Goal: Transaction & Acquisition: Purchase product/service

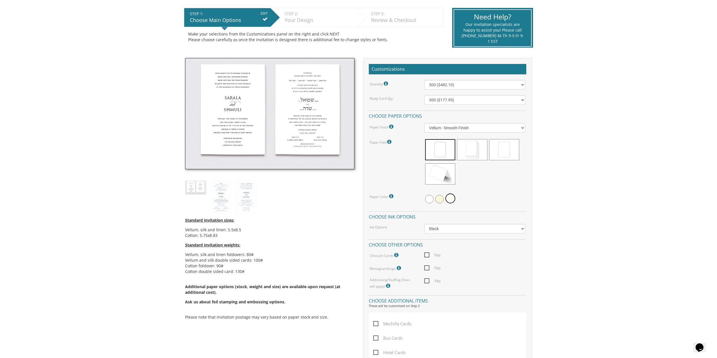
scroll to position [85, 0]
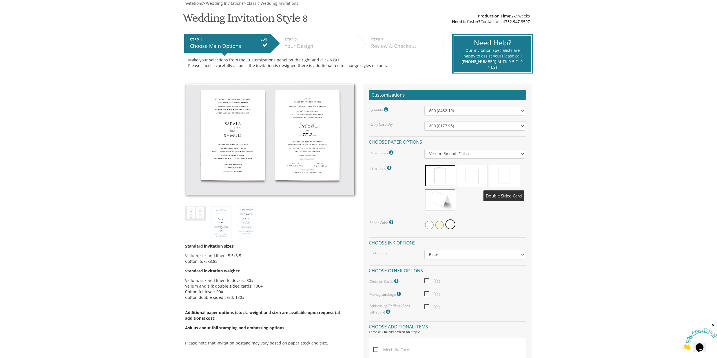
click at [512, 175] on span at bounding box center [504, 175] width 30 height 21
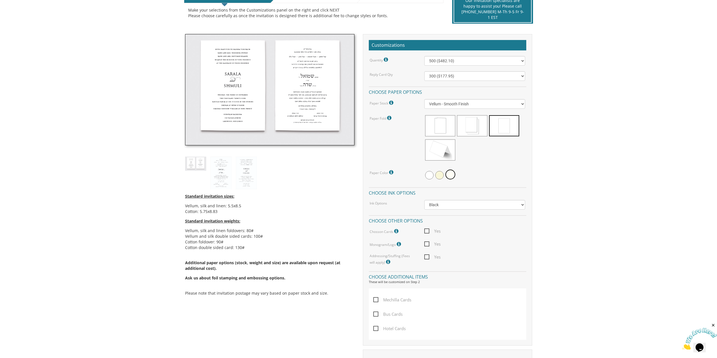
scroll to position [197, 0]
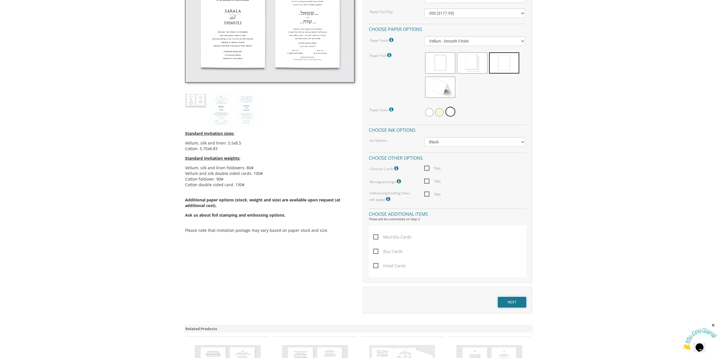
click at [520, 303] on input "NEXT" at bounding box center [512, 302] width 28 height 11
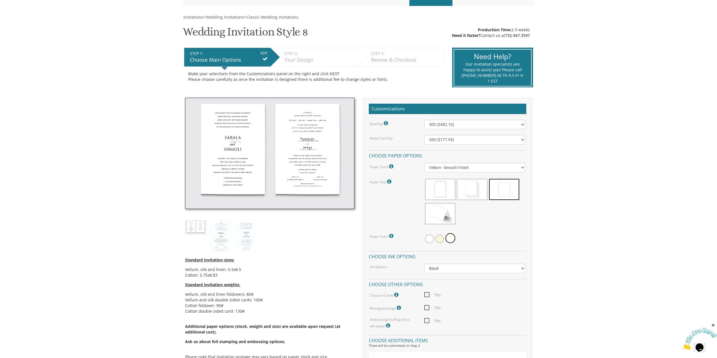
scroll to position [56, 0]
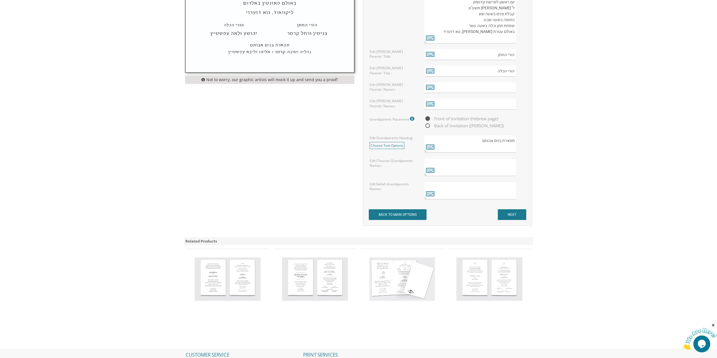
scroll to position [395, 0]
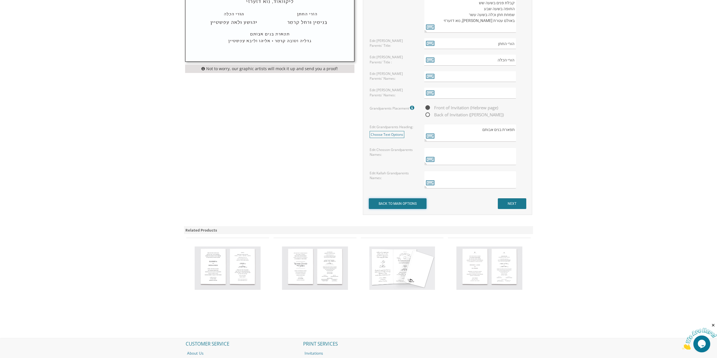
click at [409, 200] on input "BACK TO MAIN OPTIONS" at bounding box center [398, 203] width 58 height 11
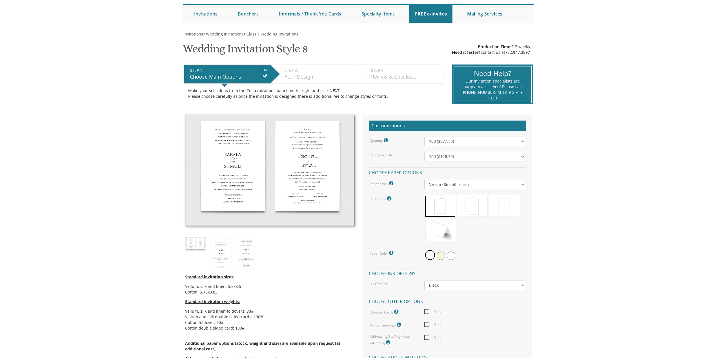
scroll to position [113, 0]
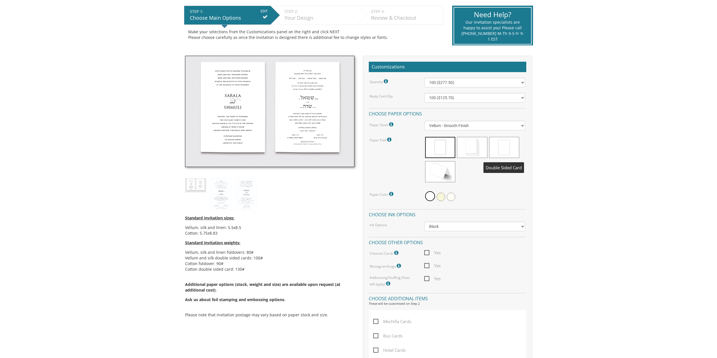
click at [511, 147] on span at bounding box center [504, 147] width 30 height 21
click at [472, 82] on select "100 ($277.50) 200 ($330.45) 300 ($380.65) 400 ($432.70) 500 ($482.10) 600 ($534…" at bounding box center [475, 83] width 101 height 10
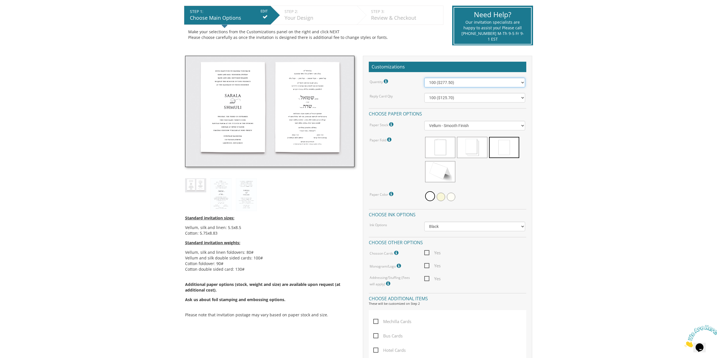
scroll to position [0, 0]
select select "500"
click at [425, 78] on select "100 ($277.50) 200 ($330.45) 300 ($380.65) 400 ($432.70) 500 ($482.10) 600 ($534…" at bounding box center [475, 83] width 101 height 10
click at [465, 101] on select "100 ($125.70) 200 ($150.60) 300 ($177.95) 400 ($270.70) 500 ($225.30) 600 ($249…" at bounding box center [475, 98] width 101 height 10
select select "300"
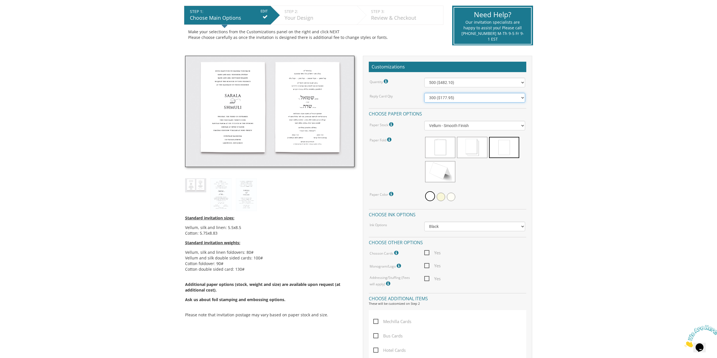
click at [425, 93] on select "100 ($125.70) 200 ($150.60) 300 ($177.95) 400 ($270.70) 500 ($225.30) 600 ($249…" at bounding box center [475, 98] width 101 height 10
click at [503, 191] on div at bounding box center [475, 197] width 101 height 13
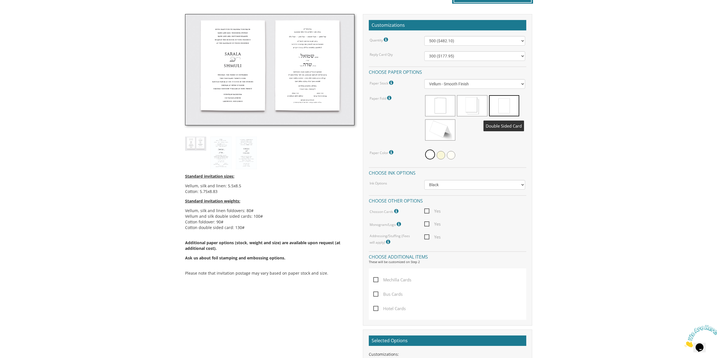
scroll to position [197, 0]
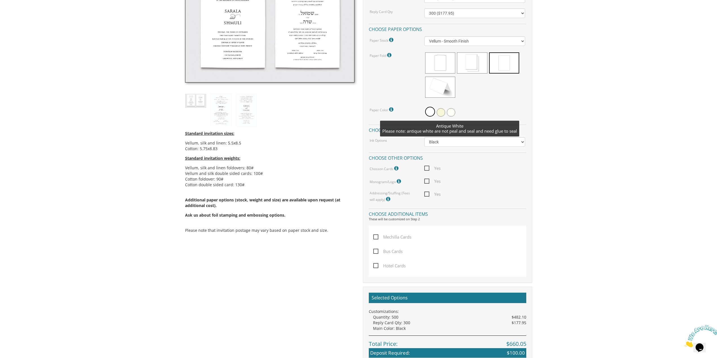
click at [454, 114] on span at bounding box center [451, 112] width 8 height 8
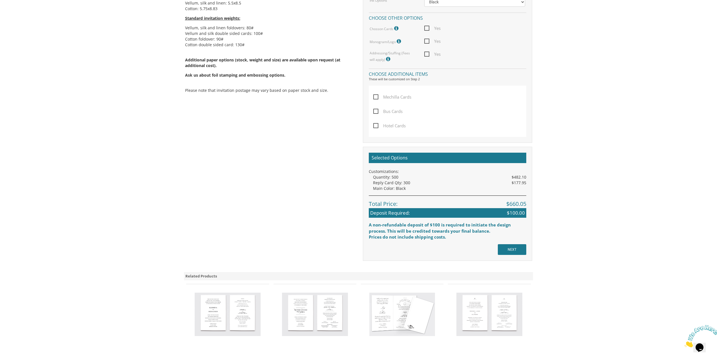
scroll to position [366, 0]
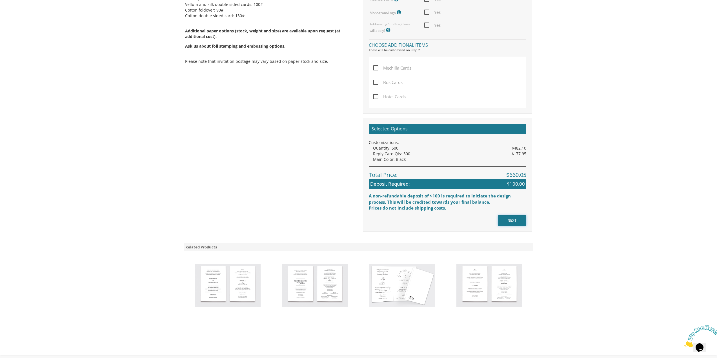
click at [523, 222] on input "NEXT" at bounding box center [512, 220] width 28 height 11
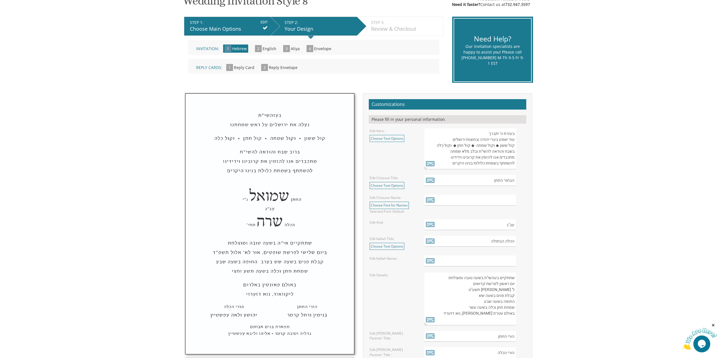
scroll to position [113, 0]
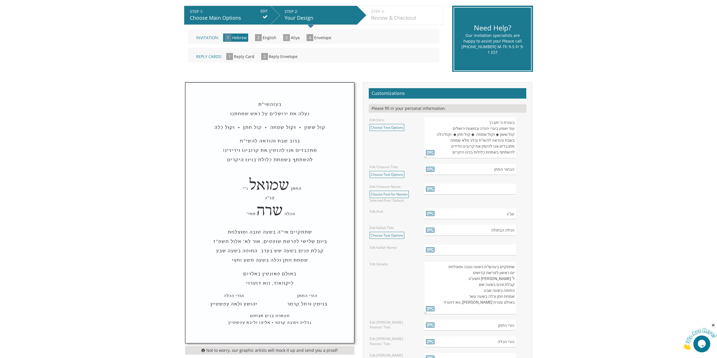
click at [497, 125] on textarea "בעזרת ה' יתברך עוד ישמע בערי יהודה ובחוצות ירושלים קול ששון ◆ וקול שמחה ◆ קול ח…" at bounding box center [471, 137] width 92 height 41
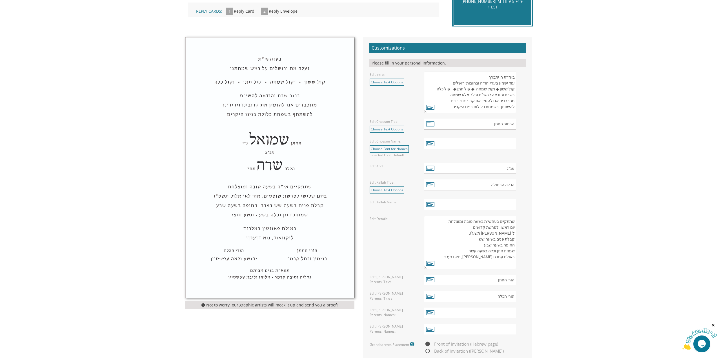
scroll to position [169, 0]
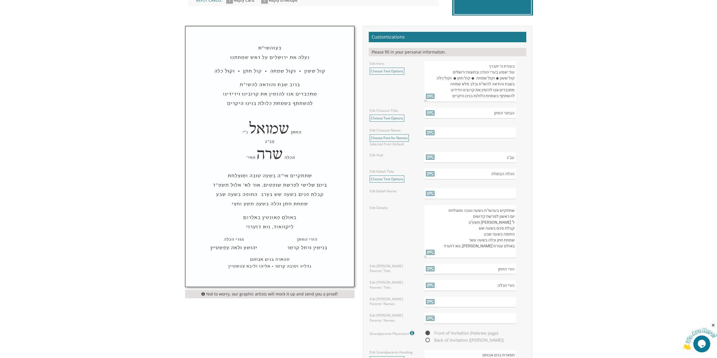
drag, startPoint x: 484, startPoint y: 84, endPoint x: 496, endPoint y: 107, distance: 25.8
click at [496, 107] on form "Customizations Please fill in your personal information. Edit Intro: Choose Tex…" at bounding box center [448, 233] width 158 height 403
click at [501, 118] on input "הבחור החתן" at bounding box center [471, 113] width 92 height 11
click at [507, 131] on input "text" at bounding box center [471, 132] width 92 height 11
click at [434, 134] on icon at bounding box center [430, 133] width 8 height 8
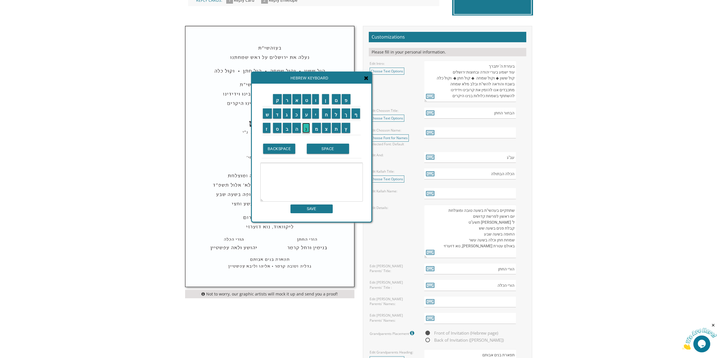
click at [307, 129] on input "נ" at bounding box center [306, 128] width 8 height 10
click at [339, 130] on input "ת" at bounding box center [336, 128] width 9 height 10
click at [323, 95] on input "ן" at bounding box center [325, 99] width 7 height 10
type textarea "נתן"
click at [328, 214] on div "ק ר א ט ו ן ם פ ש ד ג כ ע י ח ל" at bounding box center [312, 153] width 120 height 138
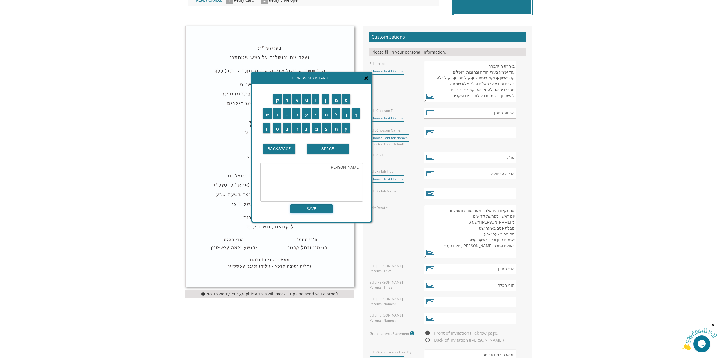
click at [327, 210] on input "SAVE" at bounding box center [312, 209] width 42 height 9
type input "נתן"
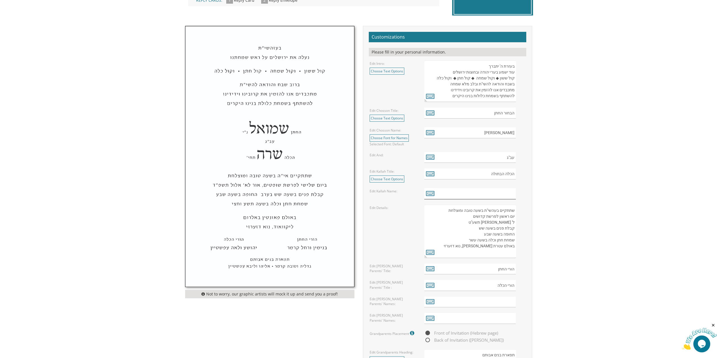
click at [493, 196] on input "text" at bounding box center [471, 193] width 92 height 11
click at [432, 195] on icon at bounding box center [430, 193] width 8 height 8
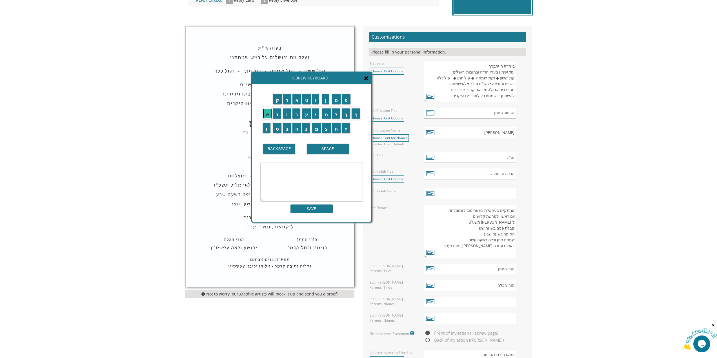
click at [268, 112] on input "ש" at bounding box center [267, 114] width 9 height 10
click at [288, 100] on input "ר" at bounding box center [287, 99] width 8 height 10
click at [298, 129] on input "ה" at bounding box center [297, 128] width 9 height 10
click at [322, 153] on input "SPACE" at bounding box center [328, 149] width 42 height 10
click at [273, 113] on input "ד" at bounding box center [277, 114] width 8 height 10
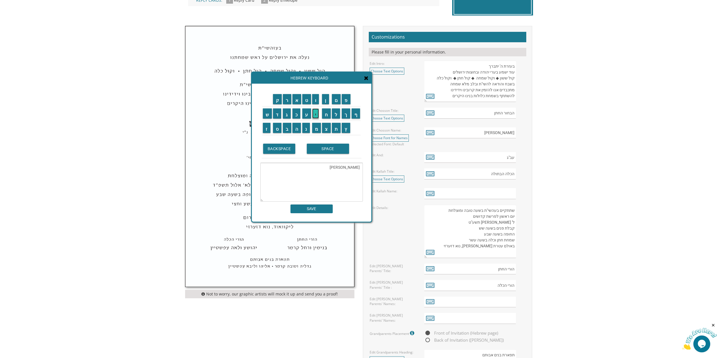
click at [318, 116] on input "י" at bounding box center [315, 114] width 7 height 10
click at [306, 129] on input "נ" at bounding box center [306, 128] width 8 height 10
click at [299, 130] on input "ה" at bounding box center [297, 128] width 9 height 10
type textarea "שרה דינה"
click at [327, 209] on input "SAVE" at bounding box center [312, 209] width 42 height 9
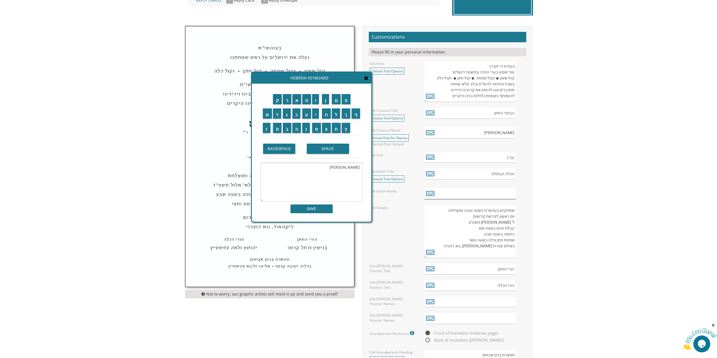
type input "שרה דינה"
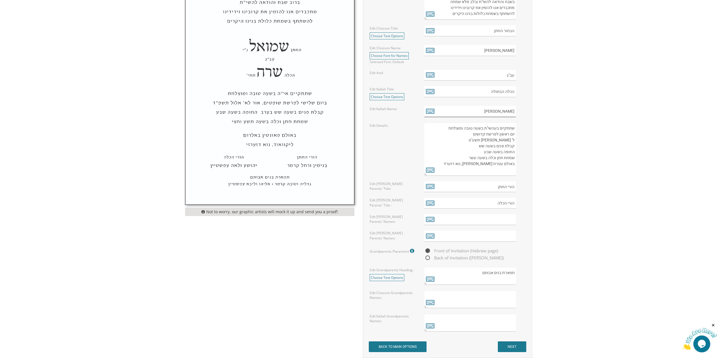
scroll to position [254, 0]
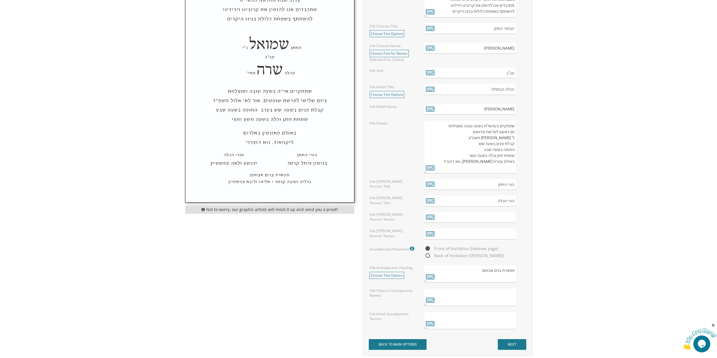
click at [505, 132] on textarea "שתתקיים בעהשי"ת בשעה טובה ומוצלחת יום ראשון לפרשת קדושים ל' ניסן תשע"ט קבלת פני…" at bounding box center [471, 146] width 92 height 53
click at [434, 166] on icon at bounding box center [430, 168] width 8 height 8
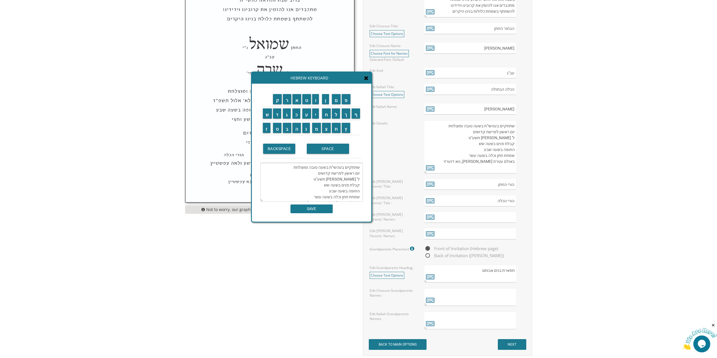
click at [349, 175] on textarea "שתתקיים בעהשי"ת בשעה טובה ומוצלחת יום ראשון לפרשת קדושים ל' ניסן תשע"ט קבלת פני…" at bounding box center [311, 182] width 103 height 39
click at [268, 112] on input "ש" at bounding box center [267, 114] width 9 height 10
click at [308, 130] on input "נ" at bounding box center [306, 128] width 8 height 10
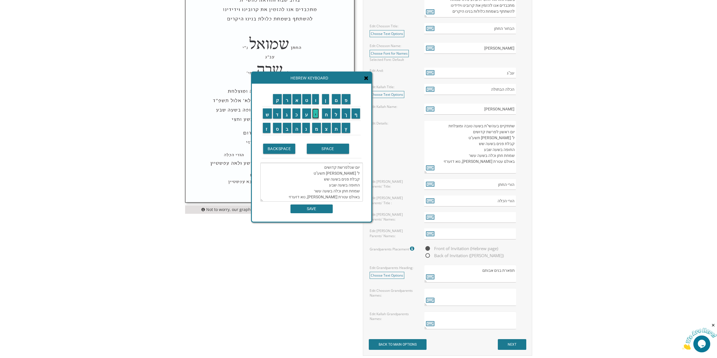
click at [316, 115] on input "י" at bounding box center [315, 114] width 7 height 10
click at [359, 179] on textarea "שתתקיים בעהשי"ת בשעה טובה ומוצלחת יום שני לפרשת קדושים ל' ניסן תשע"ט קבלת פנים …" at bounding box center [311, 182] width 103 height 39
click at [331, 175] on textarea "שתתקיים בעהשי"ת בשעה טובה ומוצלחת יום שני לפרשת קדושים ל' ניסן תשע"ט קבלת פנים …" at bounding box center [311, 182] width 103 height 39
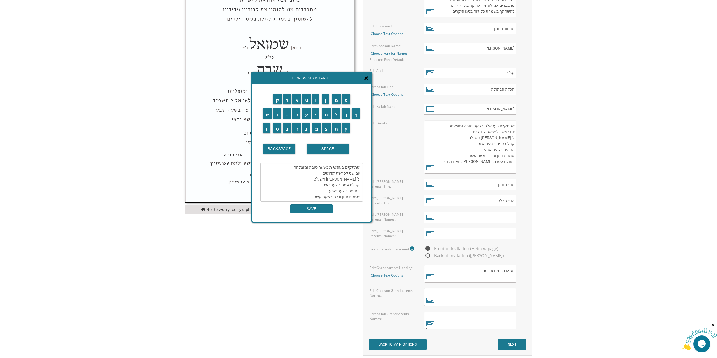
click at [331, 175] on textarea "שתתקיים בעהשי"ת בשעה טובה ומוצלחת יום שני לפרשת קדושים ל' ניסן תשע"ט קבלת פנים …" at bounding box center [311, 182] width 103 height 39
click at [317, 100] on input "ו" at bounding box center [315, 99] width 7 height 10
click at [317, 115] on input "י" at bounding box center [315, 114] width 7 height 10
click at [288, 99] on input "ר" at bounding box center [287, 99] width 8 height 10
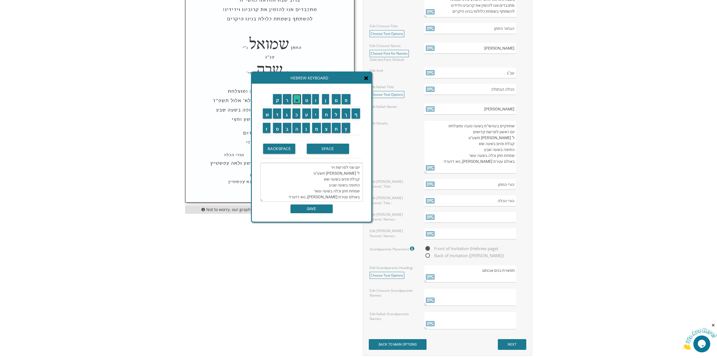
click at [294, 99] on input "א" at bounding box center [297, 99] width 9 height 10
click at [358, 179] on textarea "שתתקיים בעהשי"ת בשעה טובה ומוצלחת יום שני לפרשת וירא ל' ניסן תשע"ט קבלת פנים בש…" at bounding box center [311, 182] width 103 height 39
drag, startPoint x: 318, startPoint y: 112, endPoint x: 305, endPoint y: 113, distance: 12.8
click at [318, 112] on input "י" at bounding box center [315, 114] width 7 height 10
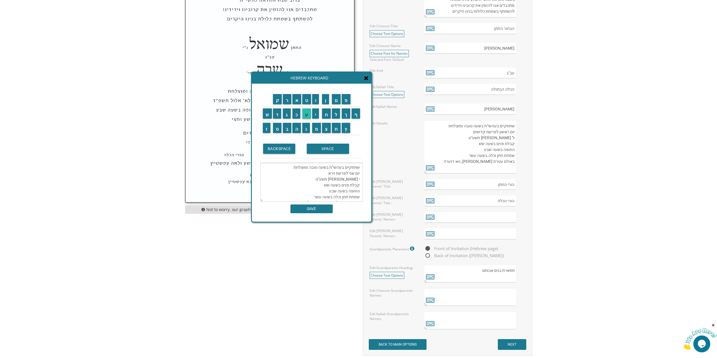
scroll to position [12, 0]
click at [289, 128] on input "ב" at bounding box center [287, 128] width 8 height 10
click at [350, 165] on textarea "שתתקיים בעהשי"ת בשעה טובה ומוצלחת יום שני לפרשת וירא יב ניסן תשע"ט קבלת פנים בש…" at bounding box center [311, 182] width 103 height 39
click at [315, 128] on input "מ" at bounding box center [316, 128] width 9 height 10
click at [287, 101] on input "ר" at bounding box center [287, 99] width 8 height 10
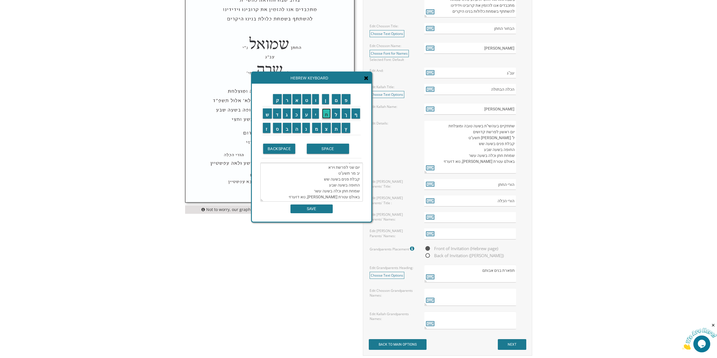
click at [329, 116] on input "ח" at bounding box center [326, 114] width 9 height 10
click at [269, 111] on input "ש" at bounding box center [267, 114] width 9 height 10
click at [321, 101] on td "ו" at bounding box center [317, 99] width 10 height 14
click at [318, 102] on input "ו" at bounding box center [315, 99] width 7 height 10
click at [328, 102] on input "ן" at bounding box center [325, 99] width 7 height 10
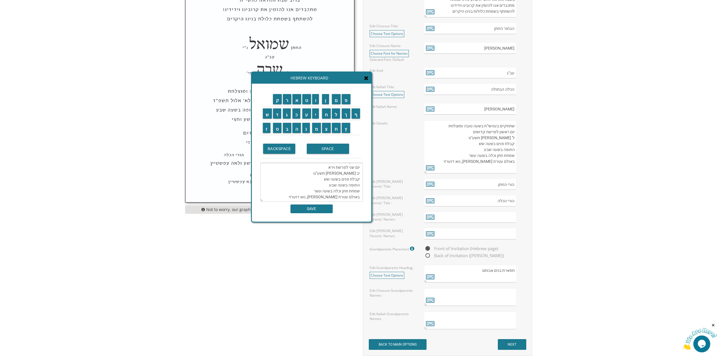
click at [334, 170] on textarea "שתתקיים בעהשי"ת בשעה טובה ומוצלחת יום שני לפרשת וירא יב מרחשון תשע"ט קבלת פנים …" at bounding box center [311, 182] width 103 height 39
click at [330, 168] on textarea "שתתקיים בעהשי"ת בשעה טובה ומוצלחת יום שני לפרשת וירא יב מרחשון תשע"ט קבלת פנים …" at bounding box center [311, 182] width 103 height 39
click at [350, 102] on input "פ" at bounding box center [346, 99] width 9 height 10
click at [319, 102] on input "ו" at bounding box center [315, 99] width 7 height 10
click at [335, 192] on textarea "שתתקיים בעהשי"ת בשעה טובה ומוצלחת יום שני לפרשת וירא יב מרחשון תשפ"ו קבלת פנים …" at bounding box center [311, 182] width 103 height 39
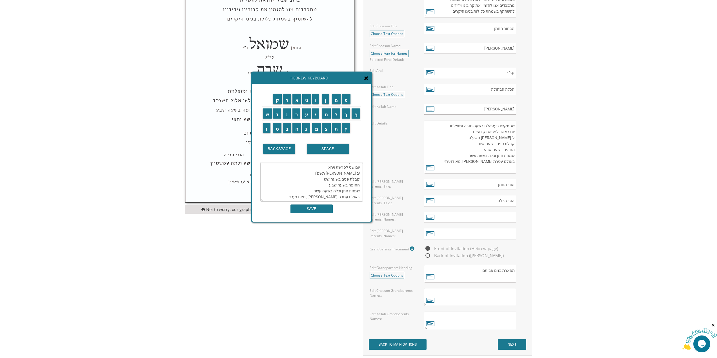
click at [337, 192] on textarea "שתתקיים בעהשי"ת בשעה טובה ומוצלחת יום שני לפרשת וירא יב מרחשון תשפ"ו קבלת פנים …" at bounding box center [311, 182] width 103 height 39
click at [311, 114] on input "ע" at bounding box center [306, 114] width 9 height 10
click at [339, 117] on input "ל" at bounding box center [336, 114] width 8 height 10
click at [275, 103] on input "ק" at bounding box center [277, 99] width 9 height 10
click at [297, 101] on input "א" at bounding box center [297, 99] width 9 height 10
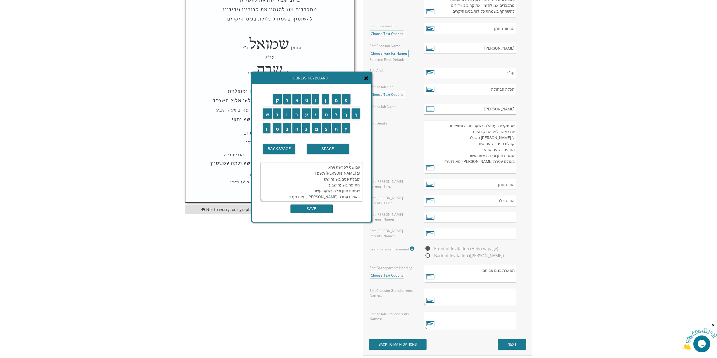
click at [354, 196] on textarea "שתתקיים בעהשי"ת בשעה טובה ומוצלחת יום שני לפרשת וירא יב מרחשון תשפ"ו קבלת פנים …" at bounding box center [311, 182] width 103 height 39
click at [333, 198] on textarea "שתתקיים בעהשי"ת בשעה טובה ומוצלחת יום שני לפרשת וירא יב מרחשון תשפ"ו קבלת פנים …" at bounding box center [311, 182] width 103 height 39
click at [326, 198] on textarea "שתתקיים בעהשי"ת בשעה טובה ומוצלחת יום שני לפרשת וירא יב מרחשון תשפ"ו קבלת פנים …" at bounding box center [311, 182] width 103 height 39
drag, startPoint x: 328, startPoint y: 198, endPoint x: 377, endPoint y: 199, distance: 48.2
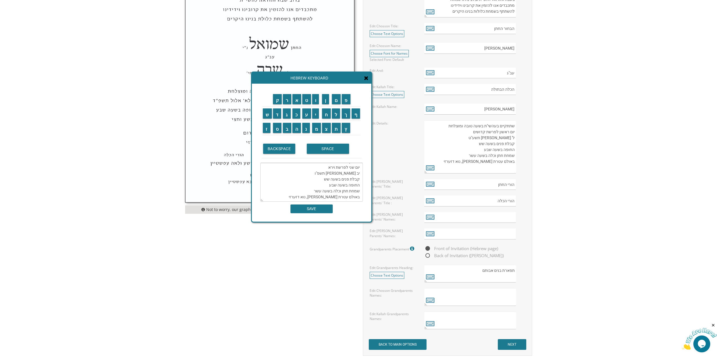
click at [377, 199] on div "Invitations > Wedding Invitations > Classic Wedding Invitations Wedding Invitat…" at bounding box center [359, 142] width 352 height 623
paste textarea "[PERSON_NAME], [GEOGRAPHIC_DATA]"
type textarea "שתתקיים בעהשי"ת בשעה טובה ומוצלחת יום שני לפרשת וירא יב מרחשון תשפ"ו קבלת פנים …"
click at [308, 209] on input "SAVE" at bounding box center [312, 209] width 42 height 9
type textarea "שתתקיים בעהשי"ת בשעה טובה ומוצלחת יום שני לפרשת וירא יב מרחשון תשפ"ו קבלת פנים …"
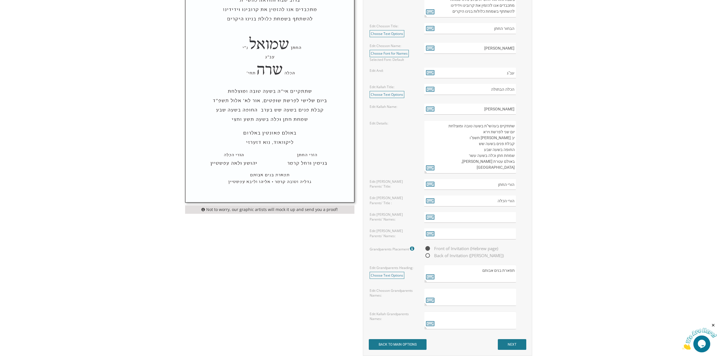
drag, startPoint x: 495, startPoint y: 141, endPoint x: 499, endPoint y: 170, distance: 28.7
click at [499, 170] on textarea "שתתקיים בעהשי"ת בשעה טובה ומוצלחת יום ראשון לפרשת קדושים ל' ניסן תשע"ט קבלת פני…" at bounding box center [471, 146] width 92 height 53
click at [500, 183] on input "הורי החתן" at bounding box center [471, 184] width 92 height 11
click at [484, 185] on input "הורי החתן" at bounding box center [471, 184] width 92 height 11
click at [478, 218] on input "text" at bounding box center [471, 217] width 92 height 11
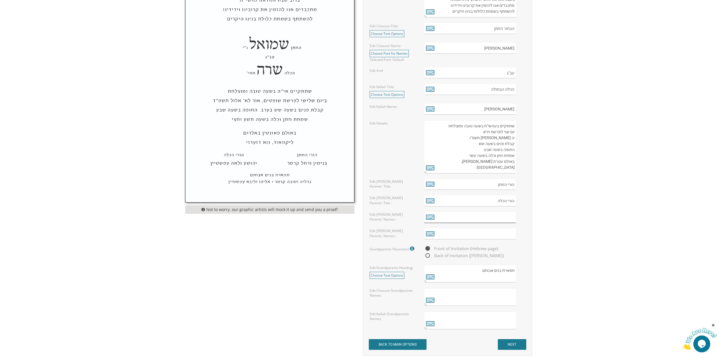
click at [479, 216] on input "text" at bounding box center [471, 217] width 92 height 11
click at [487, 216] on input "text" at bounding box center [471, 217] width 92 height 11
click at [431, 218] on icon at bounding box center [430, 217] width 8 height 8
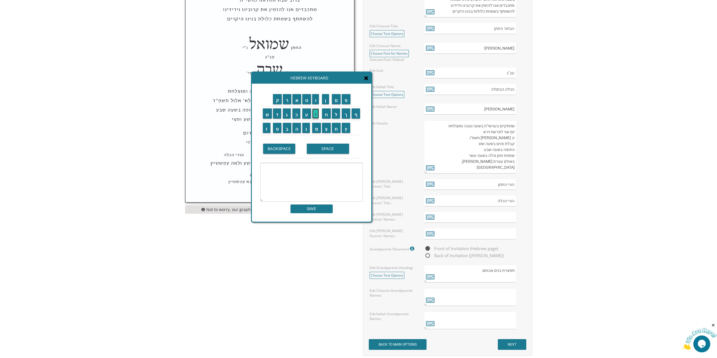
click at [316, 115] on input "י" at bounding box center [315, 114] width 7 height 10
click at [327, 129] on input "צ" at bounding box center [326, 128] width 9 height 10
click at [324, 113] on input "ח" at bounding box center [326, 114] width 9 height 10
click at [277, 101] on input "ק" at bounding box center [277, 99] width 9 height 10
click at [315, 112] on input "י" at bounding box center [315, 114] width 7 height 10
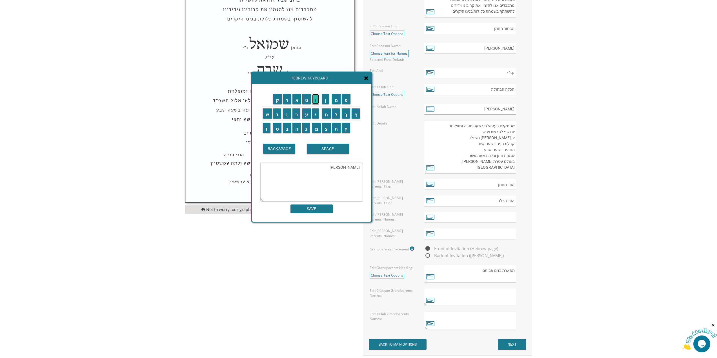
click at [315, 100] on input "ו" at bounding box center [315, 99] width 7 height 10
click at [276, 130] on input "ס" at bounding box center [277, 128] width 9 height 10
click at [355, 118] on input "ף" at bounding box center [356, 114] width 9 height 10
click at [286, 130] on input "ב" at bounding box center [287, 128] width 8 height 10
click at [318, 102] on input "ו" at bounding box center [315, 99] width 7 height 10
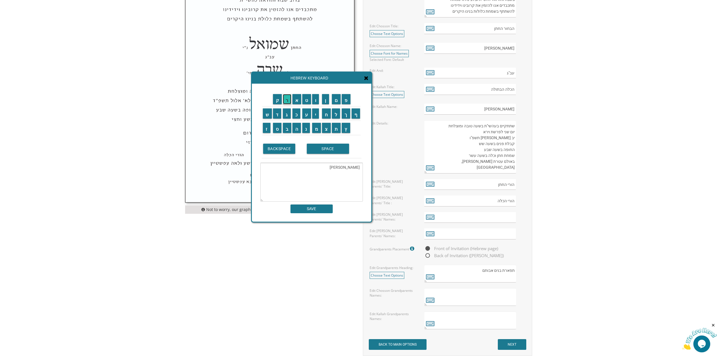
click at [287, 100] on input "ר" at bounding box center [287, 99] width 8 height 10
click at [293, 113] on input "כ" at bounding box center [297, 114] width 8 height 10
click at [286, 101] on input "ר" at bounding box center [287, 99] width 8 height 10
click at [277, 111] on input "ד" at bounding box center [277, 114] width 8 height 10
click at [305, 101] on input "ט" at bounding box center [306, 99] width 9 height 10
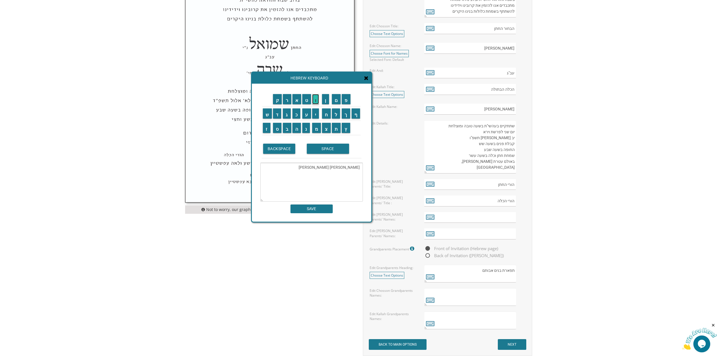
click at [318, 102] on input "ו" at bounding box center [315, 99] width 7 height 10
click at [288, 101] on input "ר" at bounding box center [287, 99] width 8 height 10
click at [308, 117] on input "ע" at bounding box center [306, 114] width 9 height 10
click at [315, 115] on input "י" at bounding box center [315, 114] width 7 height 10
click at [336, 129] on input "ת" at bounding box center [336, 128] width 9 height 10
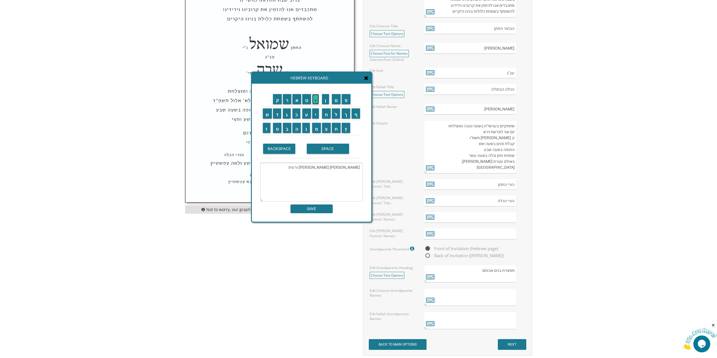
click at [317, 101] on input "ו" at bounding box center [315, 99] width 7 height 10
type textarea "יצחק יוסף בורכרדט ורעיתו"
drag, startPoint x: 326, startPoint y: 167, endPoint x: 315, endPoint y: 167, distance: 11.3
click at [315, 167] on textarea "יצחק יוסף בורכרדט ורעיתו" at bounding box center [311, 182] width 103 height 39
click at [318, 174] on textarea "יצחק יוסף בורכרדט ורעיתו" at bounding box center [311, 182] width 103 height 39
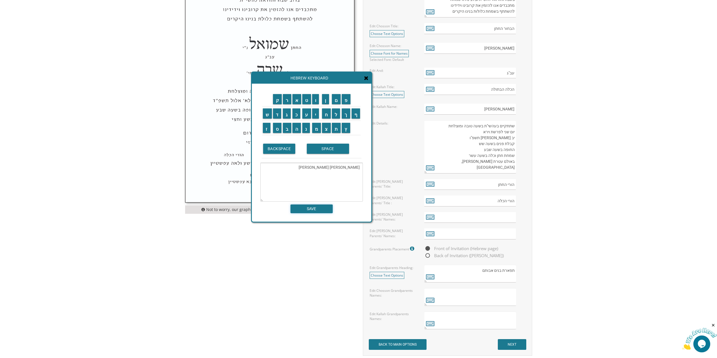
click at [320, 206] on input "SAVE" at bounding box center [312, 209] width 42 height 9
type input "יצחק יוסף בורכרדט ורעיתו"
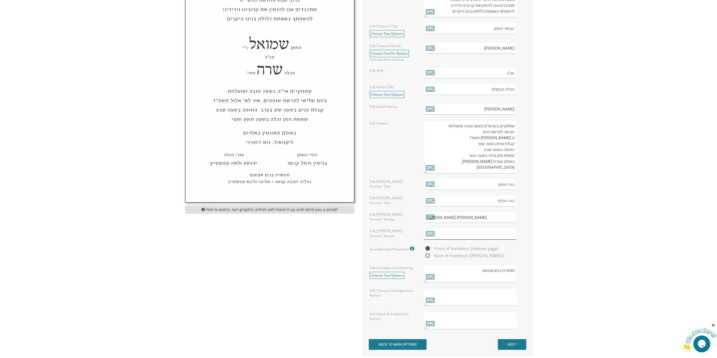
click at [490, 235] on input "text" at bounding box center [471, 234] width 92 height 11
click at [435, 235] on icon at bounding box center [430, 234] width 8 height 8
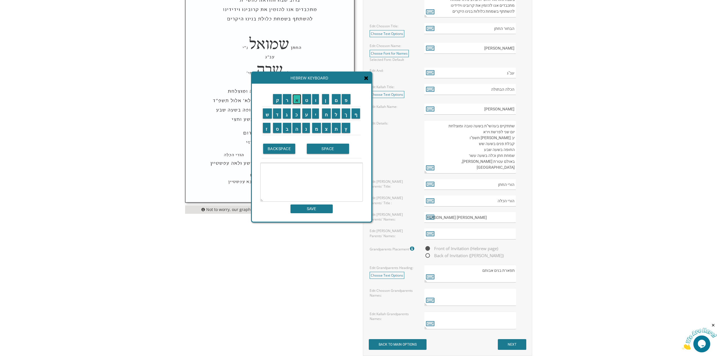
click at [294, 101] on input "א" at bounding box center [297, 99] width 9 height 10
click at [317, 116] on input "י" at bounding box center [315, 114] width 7 height 10
click at [279, 129] on input "ס" at bounding box center [277, 128] width 9 height 10
click at [286, 97] on input "ר" at bounding box center [287, 99] width 8 height 10
click at [330, 149] on input "SPACE" at bounding box center [328, 149] width 42 height 10
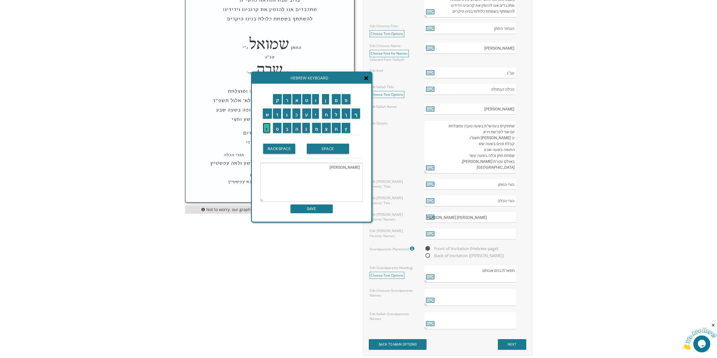
click at [265, 129] on input "ז" at bounding box center [267, 128] width 8 height 10
click at [337, 113] on input "ל" at bounding box center [336, 114] width 8 height 10
click at [319, 128] on input "מ" at bounding box center [316, 128] width 9 height 10
click at [327, 104] on input "ן" at bounding box center [325, 99] width 7 height 10
click at [298, 128] on input "ה" at bounding box center [297, 128] width 9 height 10
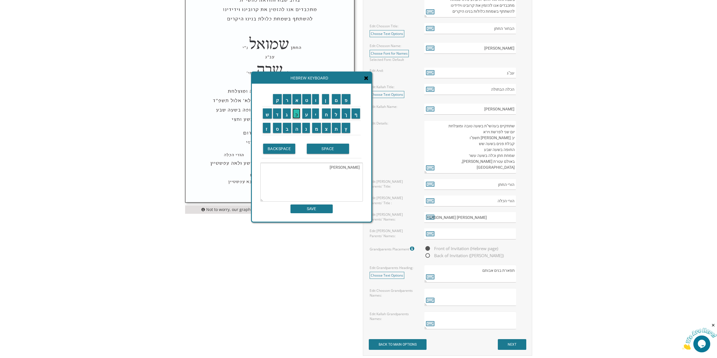
click at [299, 114] on input "כ" at bounding box center [297, 114] width 8 height 10
click at [298, 129] on input "ה" at bounding box center [297, 128] width 9 height 10
click at [323, 97] on input "ן" at bounding box center [325, 99] width 7 height 10
click at [288, 100] on input "ר" at bounding box center [287, 99] width 8 height 10
click at [317, 99] on input "ו" at bounding box center [315, 99] width 7 height 10
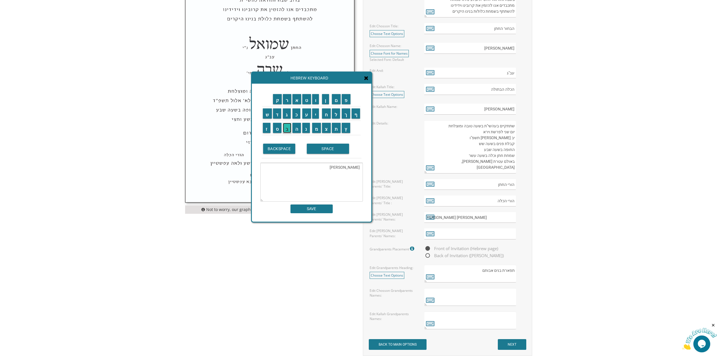
click at [285, 129] on input "ב" at bounding box center [287, 128] width 8 height 10
click at [308, 115] on input "ע" at bounding box center [306, 114] width 9 height 10
click at [336, 112] on input "ל" at bounding box center [336, 114] width 8 height 10
click at [299, 97] on input "א" at bounding box center [297, 99] width 9 height 10
click at [317, 98] on input "ו" at bounding box center [315, 99] width 7 height 10
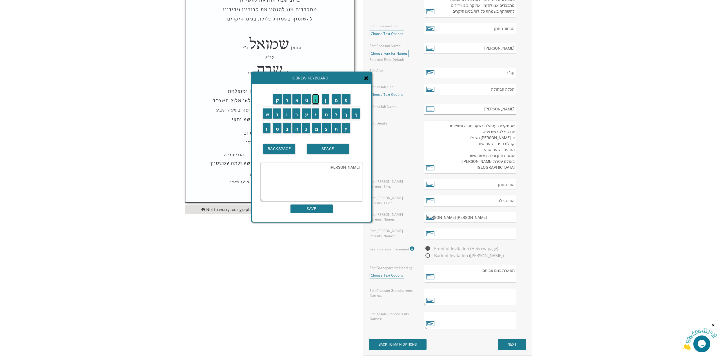
click at [317, 98] on input "ו" at bounding box center [315, 99] width 7 height 10
paste textarea "ורעיתו"
type textarea "איסר זלמן הכהן רובעלאוו ורעיתו"
click at [317, 209] on input "SAVE" at bounding box center [312, 209] width 42 height 9
type input "איסר זלמן הכהן רובעלאוו ורעיתו"
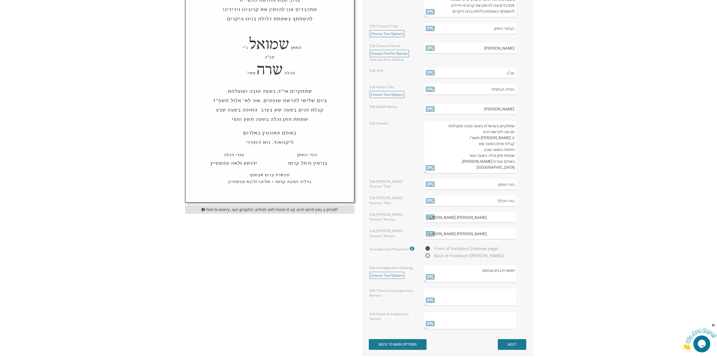
click at [490, 271] on textarea "תפארת בנים אבותם" at bounding box center [471, 274] width 92 height 18
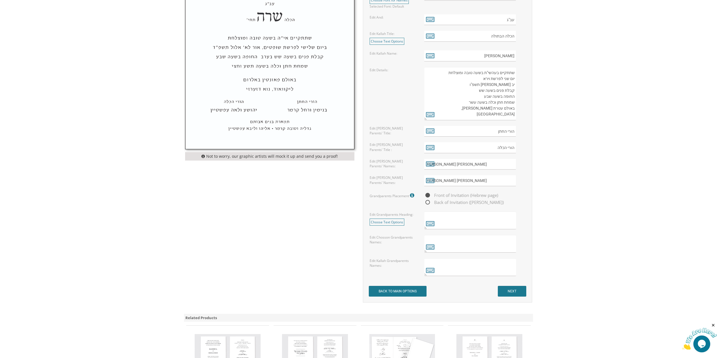
scroll to position [338, 0]
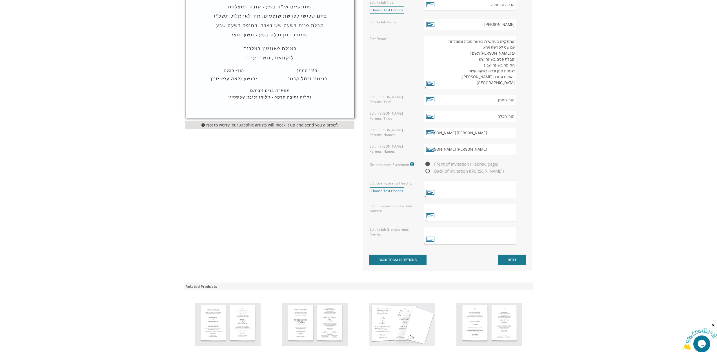
click at [414, 163] on icon at bounding box center [413, 164] width 6 height 5
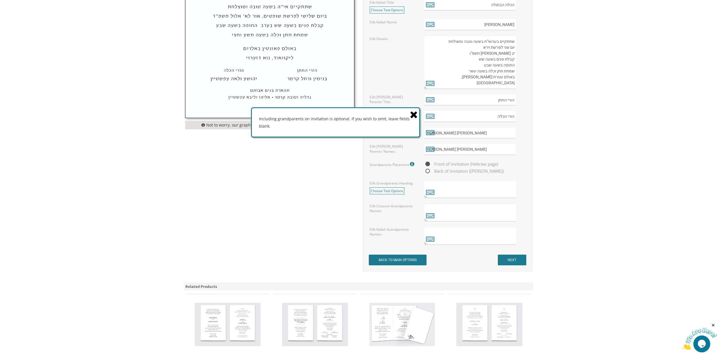
click at [417, 115] on icon at bounding box center [414, 115] width 8 height 10
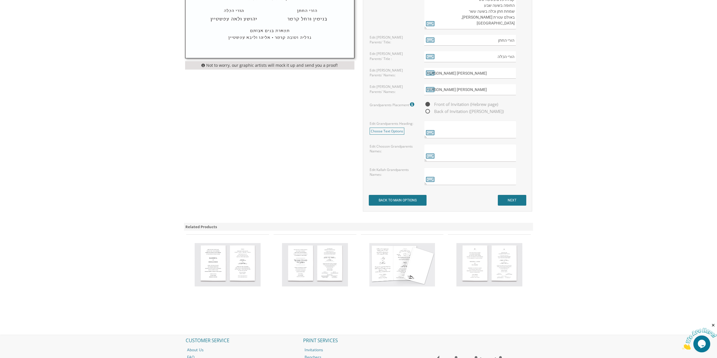
scroll to position [451, 0]
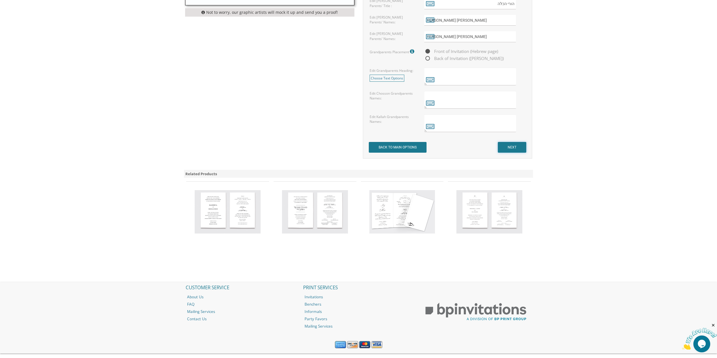
click at [503, 147] on input "NEXT" at bounding box center [512, 147] width 28 height 11
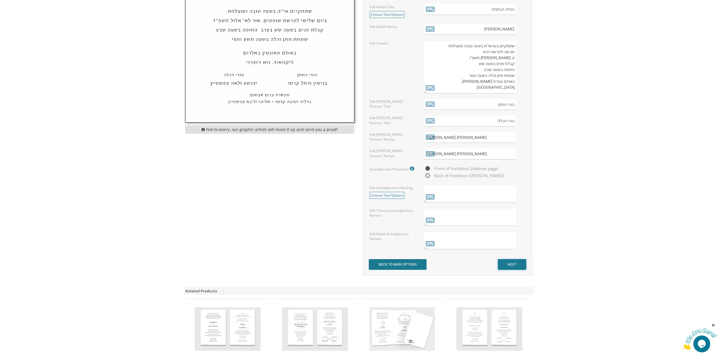
scroll to position [310, 0]
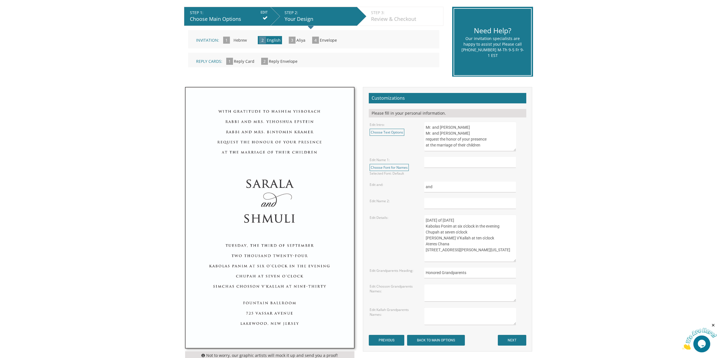
scroll to position [113, 0]
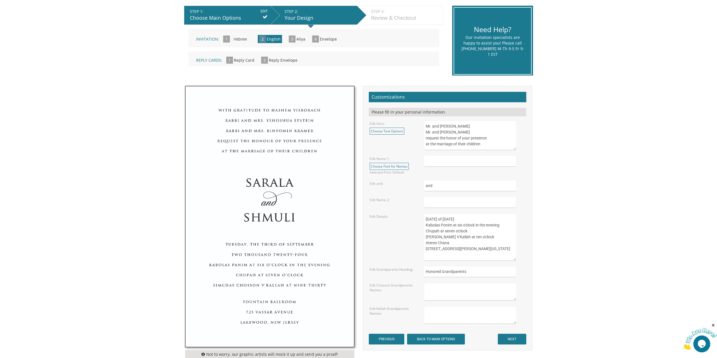
drag, startPoint x: 476, startPoint y: 126, endPoint x: 721, endPoint y: 180, distance: 250.9
click at [449, 127] on textarea "Mr. and Mrs. Yossi Schwartz Mr. and Mrs. Yaakov Friedman request the honor of y…" at bounding box center [471, 136] width 92 height 30
drag, startPoint x: 487, startPoint y: 132, endPoint x: 363, endPoint y: 133, distance: 124.0
click at [363, 133] on div "Customizations Please fill in your personal information. Edit Intro: Choose Tex…" at bounding box center [448, 218] width 178 height 265
paste textarea "Mr. and Mrs. Yaakov Friedman"
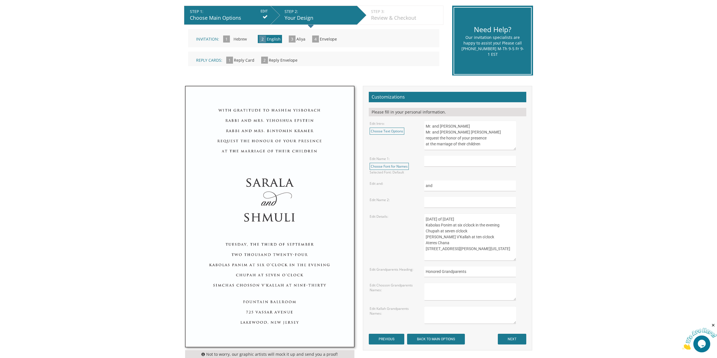
click at [456, 129] on textarea "Mr. and Mrs. Yossi Schwartz Mr. and Mrs. Yaakov Friedman request the honor of y…" at bounding box center [471, 136] width 92 height 30
drag, startPoint x: 431, startPoint y: 126, endPoint x: 425, endPoint y: 127, distance: 6.5
click at [425, 127] on textarea "Mr. and Mrs. Yossi Schwartz Mr. and Mrs. Yaakov Friedman request the honor of y…" at bounding box center [471, 136] width 92 height 30
click at [493, 128] on textarea "Mr. and Mrs. Yossi Schwartz Mr. and Mrs. Yaakov Friedman request the honor of y…" at bounding box center [471, 136] width 92 height 30
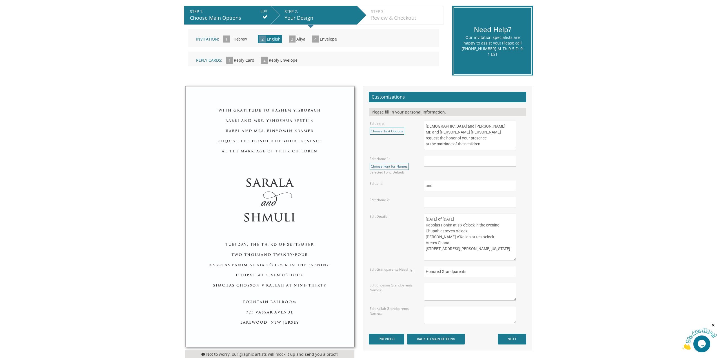
click at [493, 128] on textarea "Mr. and Mrs. Yossi Schwartz Mr. and Mrs. Yaakov Friedman request the honor of y…" at bounding box center [471, 136] width 92 height 30
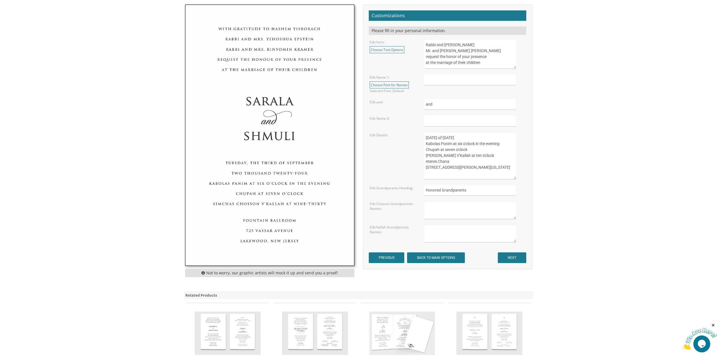
scroll to position [197, 0]
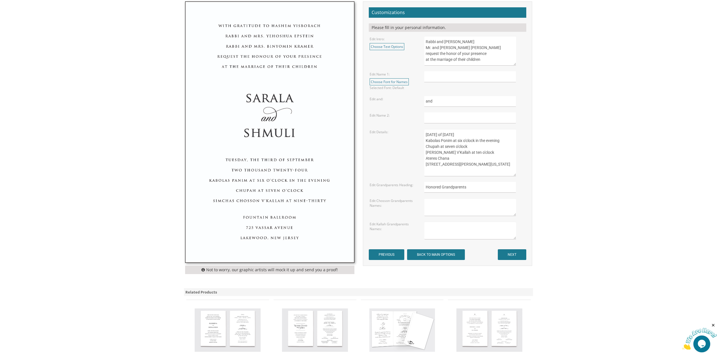
type textarea "Rabbi and Mrs. Yitzchok Yosef Borchardt Mr. and Mrs. Isser Zalmen Rubelow reque…"
click at [450, 67] on form "Customizations Please fill in your personal information. Edit Intro: Choose Tex…" at bounding box center [448, 133] width 158 height 253
click at [451, 72] on input "text" at bounding box center [471, 76] width 92 height 11
click at [433, 75] on input "Sara Dina" at bounding box center [471, 76] width 92 height 11
type input "Sarah Dina"
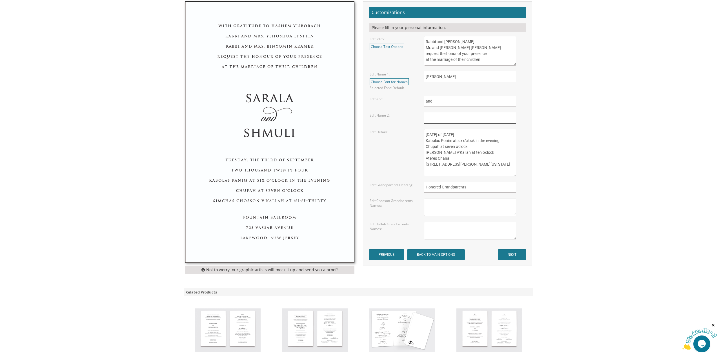
click at [456, 121] on input "text" at bounding box center [471, 117] width 92 height 11
type input "Nosson"
click at [431, 135] on textarea "Sunday, the eighth of May, 2016 Kabolas Ponim at six o'clock in the evening Chu…" at bounding box center [471, 152] width 92 height 47
click at [450, 134] on textarea "Sunday, the eighth of May, 2016 Kabolas Ponim at six o'clock in the evening Chu…" at bounding box center [471, 152] width 92 height 47
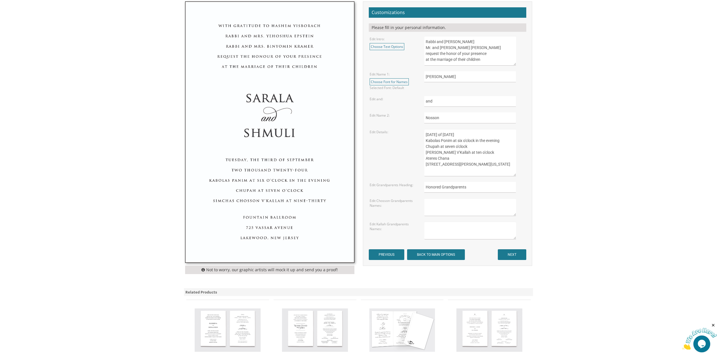
click at [450, 134] on textarea "Sunday, the eighth of May, 2016 Kabolas Ponim at six o'clock in the evening Chu…" at bounding box center [471, 152] width 92 height 47
click at [468, 135] on textarea "Sunday, the eighth of May, 2016 Kabolas Ponim at six o'clock in the evening Chu…" at bounding box center [471, 152] width 92 height 47
click at [494, 134] on textarea "Sunday, the eighth of May, 2016 Kabolas Ponim at six o'clock in the evening Chu…" at bounding box center [471, 152] width 92 height 47
click at [443, 158] on textarea "Sunday, the eighth of May, 2016 Kabolas Ponim at six o'clock in the evening Chu…" at bounding box center [471, 152] width 92 height 47
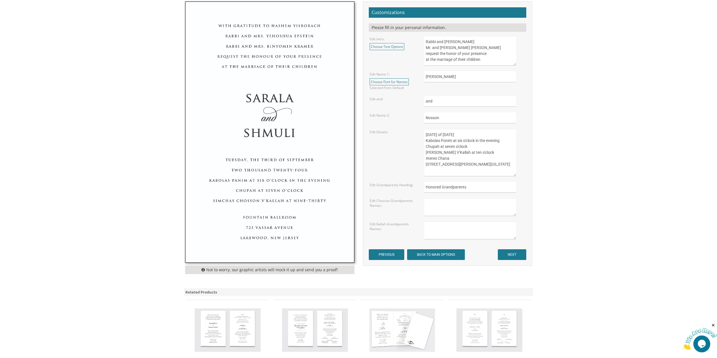
click at [443, 158] on textarea "Sunday, the eighth of May, 2016 Kabolas Ponim at six o'clock in the evening Chu…" at bounding box center [471, 152] width 92 height 47
click at [442, 172] on textarea "Sunday, the eighth of May, 2016 Kabolas Ponim at six o'clock in the evening Chu…" at bounding box center [471, 152] width 92 height 47
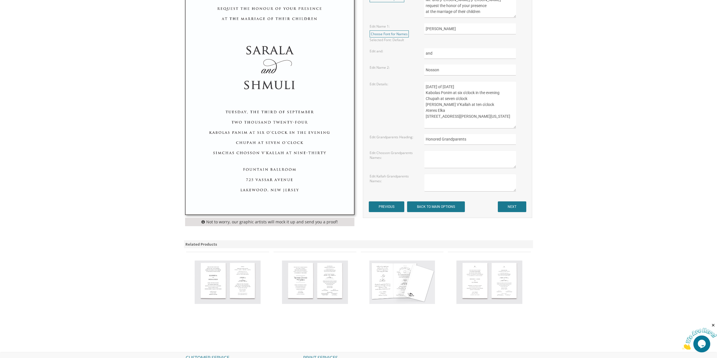
scroll to position [254, 0]
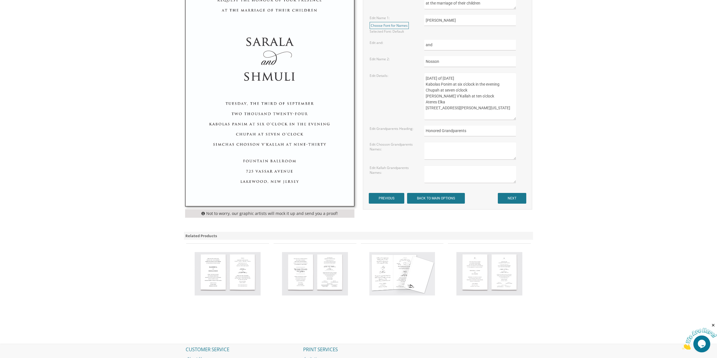
type textarea "Monday, the third of November, 2025 Kabolas Ponim at six o'clock in the evening…"
drag, startPoint x: 475, startPoint y: 131, endPoint x: 384, endPoint y: 131, distance: 91.1
click at [384, 131] on div "Edit Grandparents Heading: Honored Grandparents" at bounding box center [448, 131] width 164 height 11
click at [446, 109] on textarea "Sunday, the eighth of May, 2016 Kabolas Ponim at six o'clock in the evening Chu…" at bounding box center [471, 96] width 92 height 47
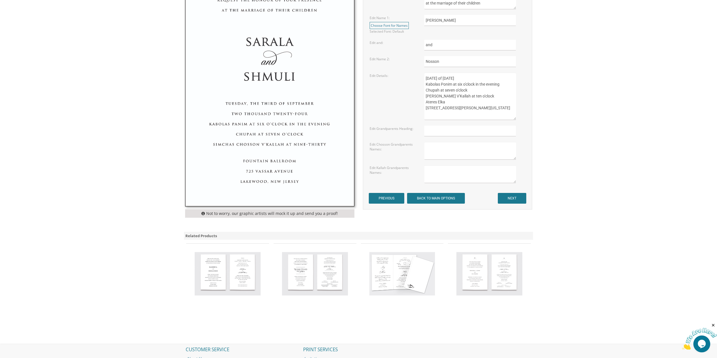
click at [446, 109] on textarea "Sunday, the eighth of May, 2016 Kabolas Ponim at six o'clock in the evening Chu…" at bounding box center [471, 96] width 92 height 47
type textarea "Monday, the third of November, 2025 Kabolas Ponim at six o'clock in the evening…"
click at [507, 197] on input "NEXT" at bounding box center [512, 198] width 28 height 11
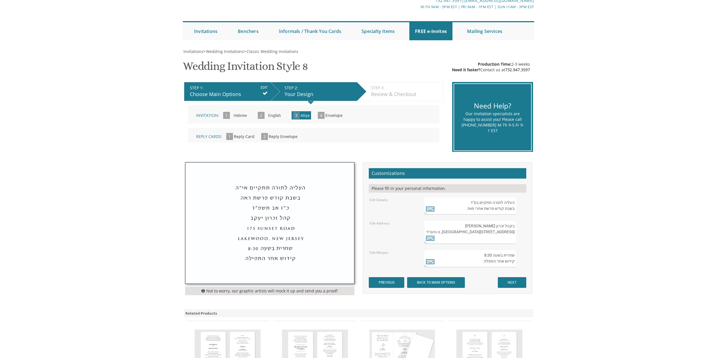
scroll to position [85, 0]
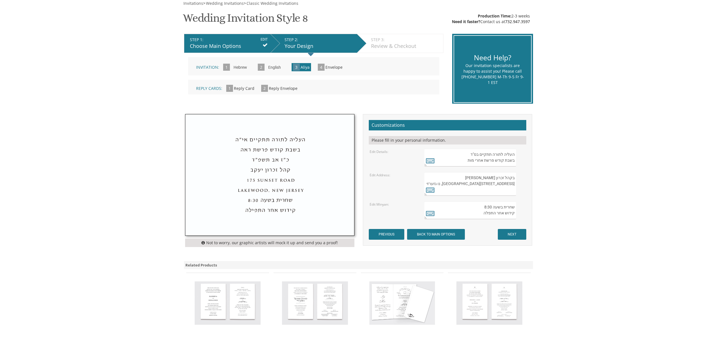
drag, startPoint x: 462, startPoint y: 155, endPoint x: 502, endPoint y: 163, distance: 41.0
click at [502, 163] on textarea "העליה לתורה תתקיים בס"ד בשבת קודש פרשת אחרי מות" at bounding box center [471, 158] width 92 height 18
drag, startPoint x: 514, startPoint y: 161, endPoint x: 466, endPoint y: 151, distance: 48.8
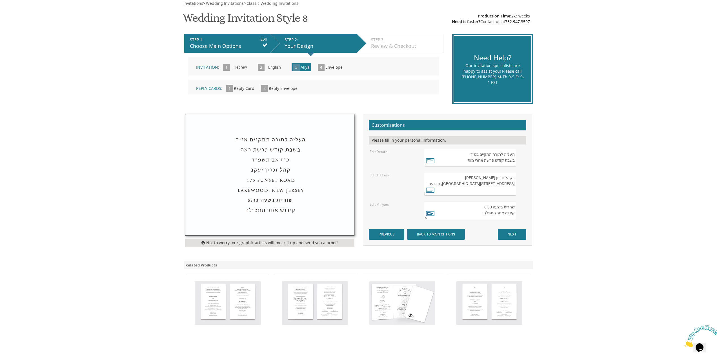
click at [466, 151] on textarea "העליה לתורה תתקיים בס"ד בשבת קודש פרשת אחרי מות" at bounding box center [471, 158] width 92 height 18
click at [466, 153] on textarea "העליה לתורה תתקיים בס"ד בשבת קודש פרשת אחרי מות" at bounding box center [471, 158] width 92 height 18
type textarea "ת קודש פרשת אחרי מות"
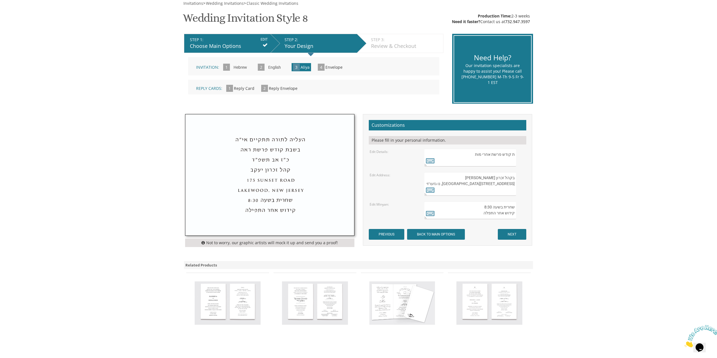
click at [484, 155] on textarea "העליה לתורה תתקיים בס"ד בשבת קודש פרשת אחרי מות" at bounding box center [471, 158] width 92 height 18
type textarea "בקהל זכרון שניאורלייקוואוד, נו גזערזי"
drag, startPoint x: 516, startPoint y: 189, endPoint x: 477, endPoint y: 174, distance: 42.4
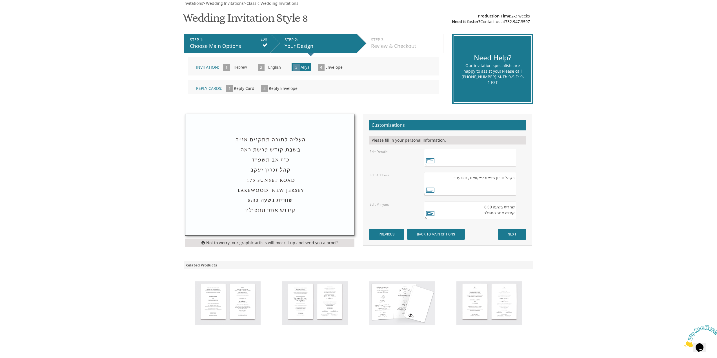
click at [477, 174] on textarea "בקהל זכרון שניאור 282 Oak Knoll Road לייקוואוד, נו גזערזי" at bounding box center [471, 184] width 92 height 24
drag, startPoint x: 444, startPoint y: 177, endPoint x: 542, endPoint y: 180, distance: 98.1
click at [542, 180] on body "My Cart {{shoppingcart.totalQuantityDisplay}} Total: {{shoppingcart.subtotal}} …" at bounding box center [358, 187] width 717 height 545
drag, startPoint x: 483, startPoint y: 208, endPoint x: 523, endPoint y: 207, distance: 40.9
click at [523, 207] on div "שחרית בשעה 8:30 קידוש אחר התפלה" at bounding box center [475, 211] width 101 height 18
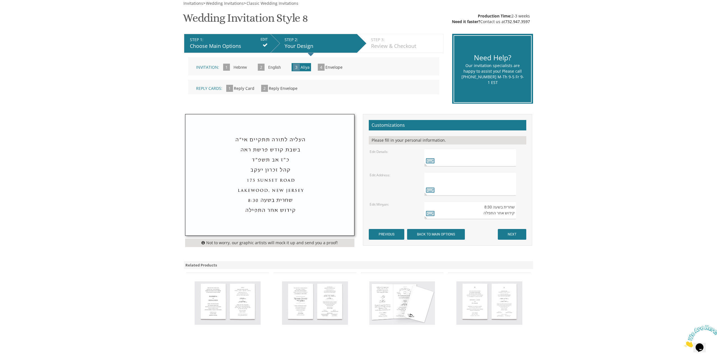
type textarea "קידוש אחר התפלה"
drag, startPoint x: 477, startPoint y: 213, endPoint x: 565, endPoint y: 211, distance: 88.3
click at [565, 211] on body "My Cart {{shoppingcart.totalQuantityDisplay}} Total: {{shoppingcart.subtotal}} …" at bounding box center [358, 187] width 717 height 545
click at [509, 235] on input "NEXT" at bounding box center [512, 234] width 28 height 11
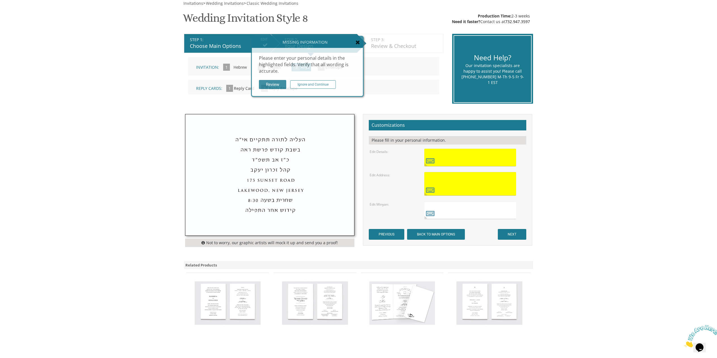
click at [479, 173] on textarea "בקהל זכרון שניאור 282 Oak Knoll Road לייקוואוד, נו גזערזי" at bounding box center [471, 184] width 92 height 24
click at [476, 157] on textarea "העליה לתורה תתקיים בס"ד בשבת קודש פרשת אחרי מות" at bounding box center [471, 158] width 92 height 18
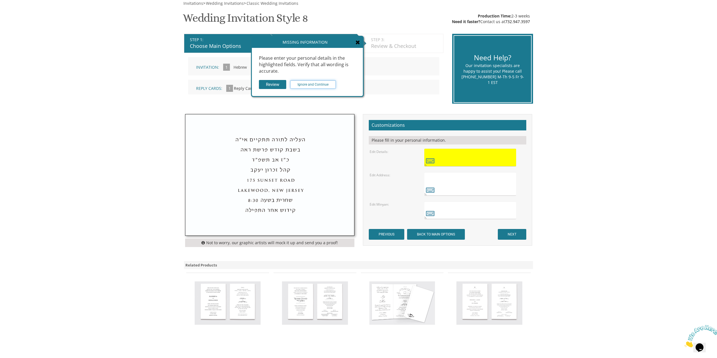
click at [306, 84] on input "Ignore and Continue" at bounding box center [313, 84] width 46 height 8
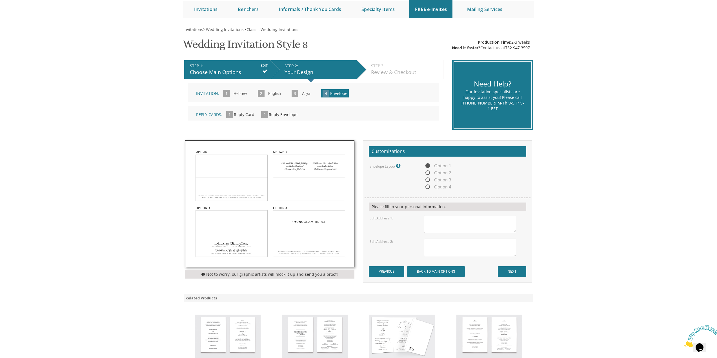
scroll to position [85, 0]
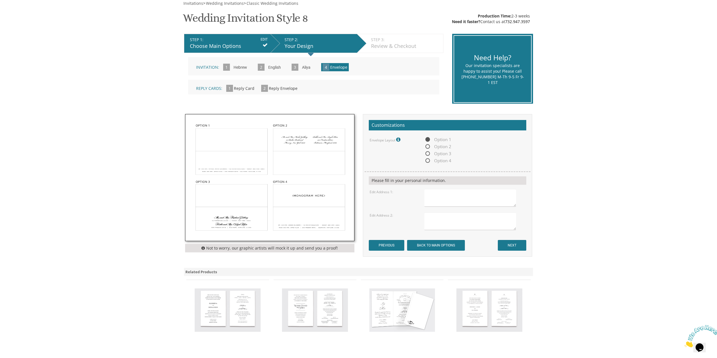
click at [470, 205] on textarea at bounding box center [471, 198] width 92 height 18
type textarea "Mr. and [PERSON_NAME] [PERSON_NAME] [STREET_ADDRESS][PERSON_NAME][US_STATE]"
type textarea "[DEMOGRAPHIC_DATA] and [PERSON_NAME] [STREET_ADDRESS][US_STATE]"
click at [512, 244] on input "NEXT" at bounding box center [512, 245] width 28 height 11
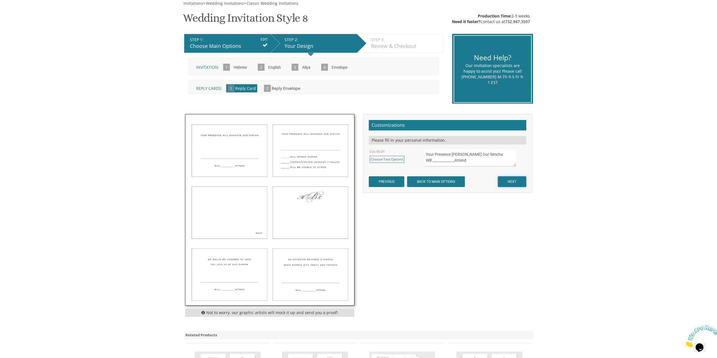
click at [507, 179] on input "NEXT" at bounding box center [512, 181] width 28 height 11
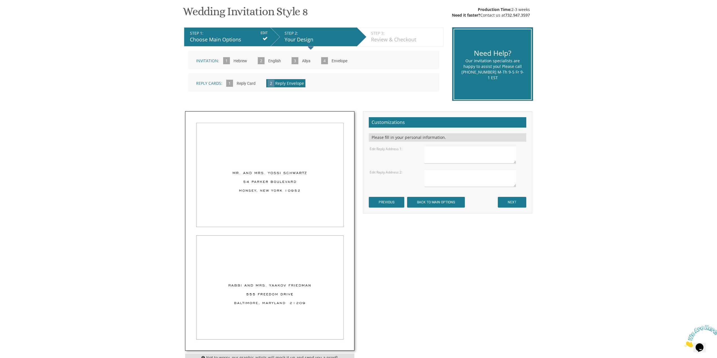
scroll to position [113, 0]
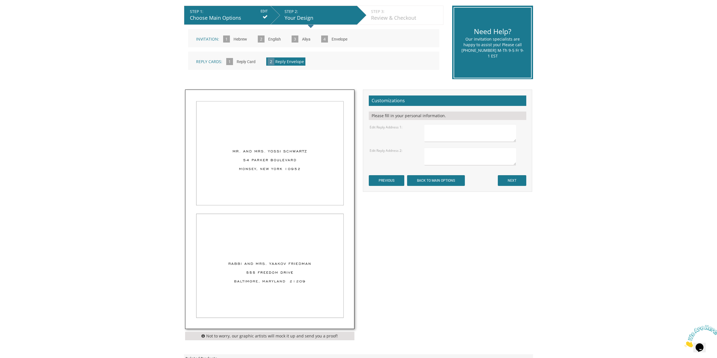
click at [438, 127] on textarea at bounding box center [471, 133] width 92 height 18
type textarea "Mr. and [PERSON_NAME] [PERSON_NAME] [STREET_ADDRESS][PERSON_NAME][US_STATE]"
click at [522, 179] on input "NEXT" at bounding box center [512, 180] width 28 height 11
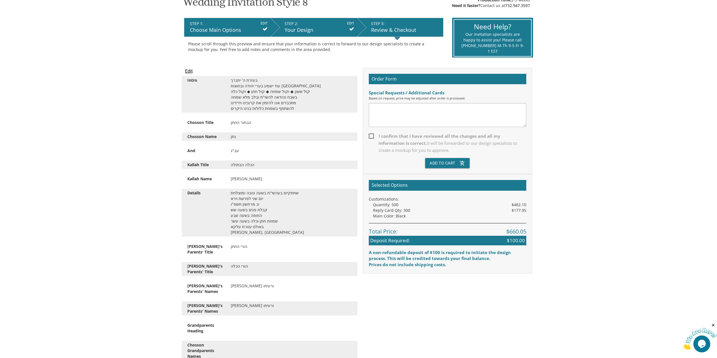
scroll to position [113, 0]
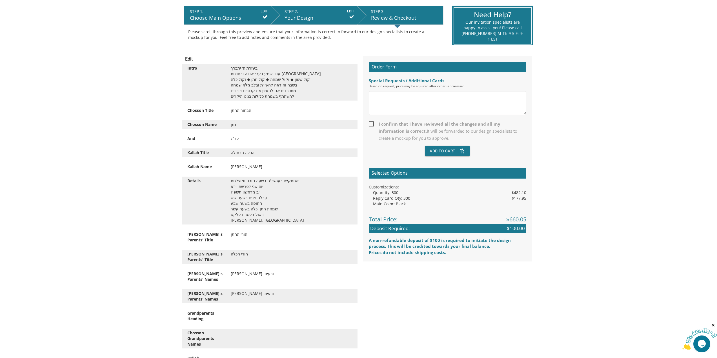
click at [399, 134] on span "I confirm that I have reviewed all the changes and all my information is correc…" at bounding box center [448, 131] width 158 height 21
click at [373, 125] on input "I confirm that I have reviewed all the changes and all my information is correc…" at bounding box center [371, 124] width 4 height 4
checkbox input "true"
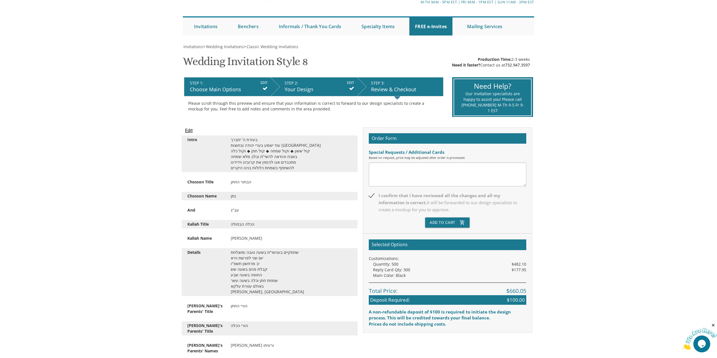
scroll to position [40, 0]
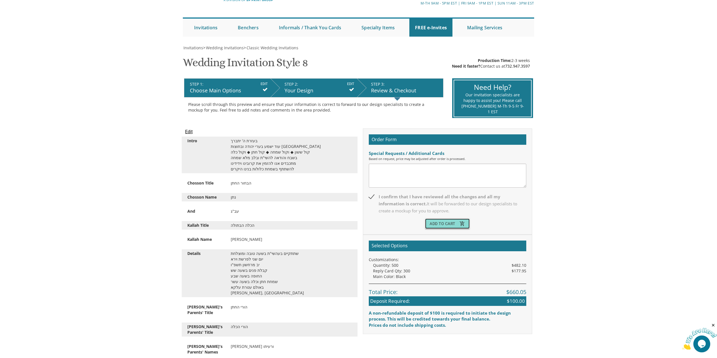
click at [445, 226] on button "Add To Cart add_shopping_cart" at bounding box center [447, 224] width 45 height 10
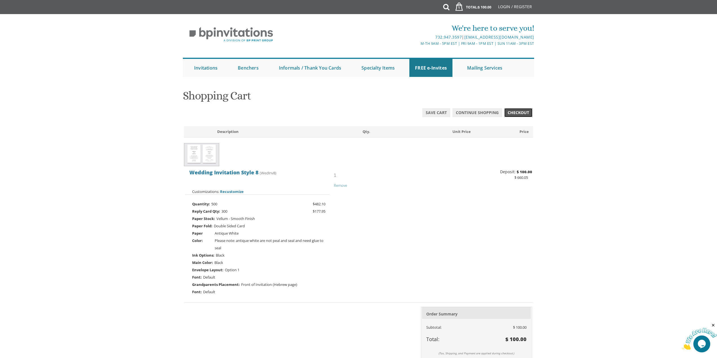
click at [530, 113] on link "Checkout" at bounding box center [519, 112] width 28 height 9
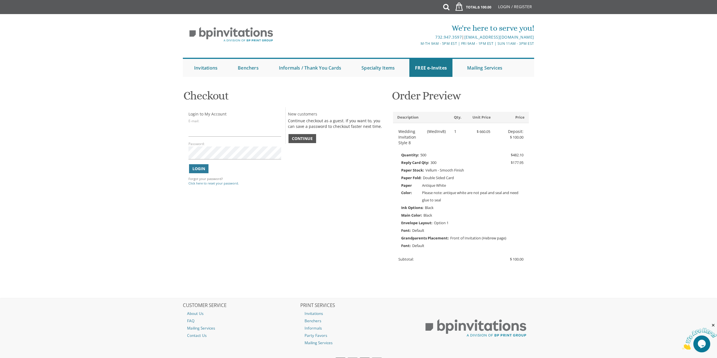
click at [298, 140] on span "Continue" at bounding box center [302, 139] width 21 height 6
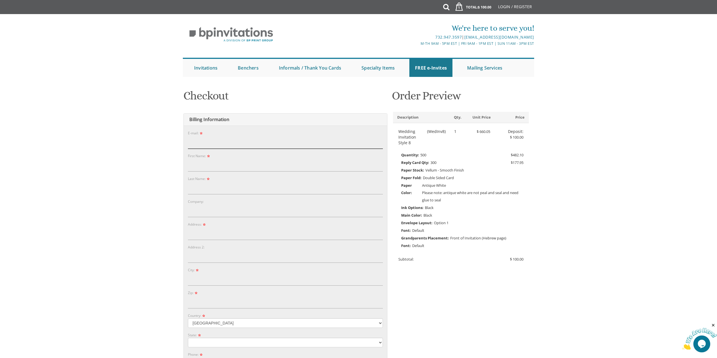
click at [300, 140] on input "E-mail:" at bounding box center [285, 142] width 195 height 13
type input "irubelow@gmail.com"
type input "Isser"
type input "Rubelow"
type input "[STREET_ADDRESS][PERSON_NAME]"
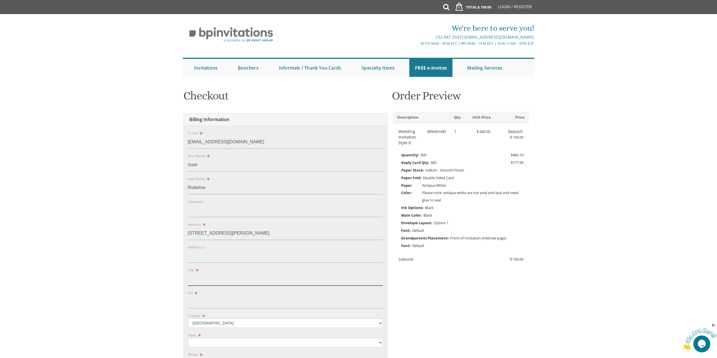
type input "Baltimore"
type input "21215"
select select "MD"
type input "8454061564"
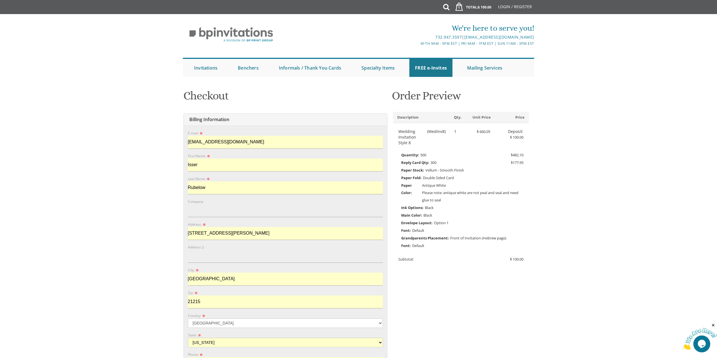
type input "8454061564"
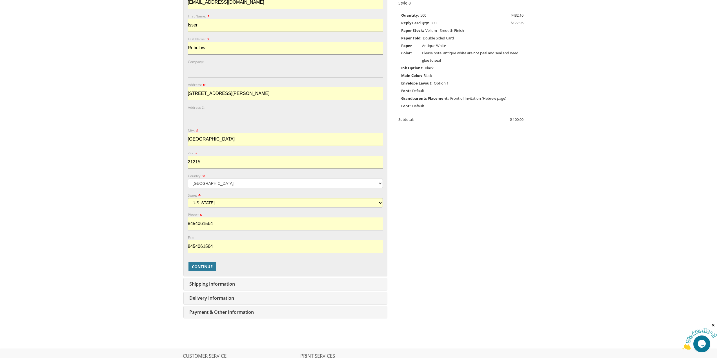
scroll to position [169, 0]
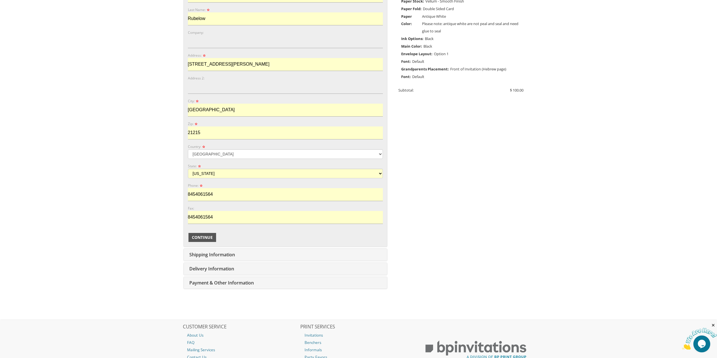
click at [208, 235] on span "Continue" at bounding box center [202, 238] width 21 height 6
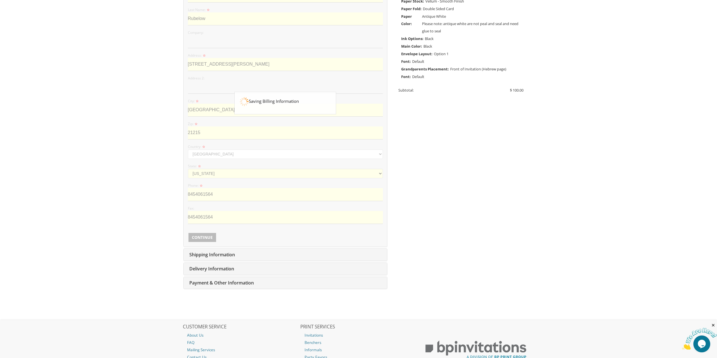
scroll to position [28, 0]
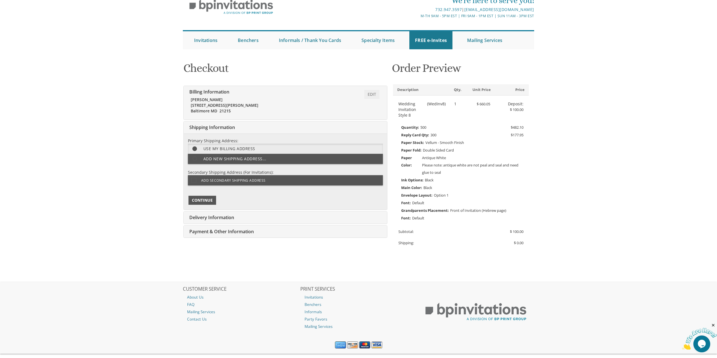
click at [208, 203] on span "Continue" at bounding box center [202, 201] width 21 height 6
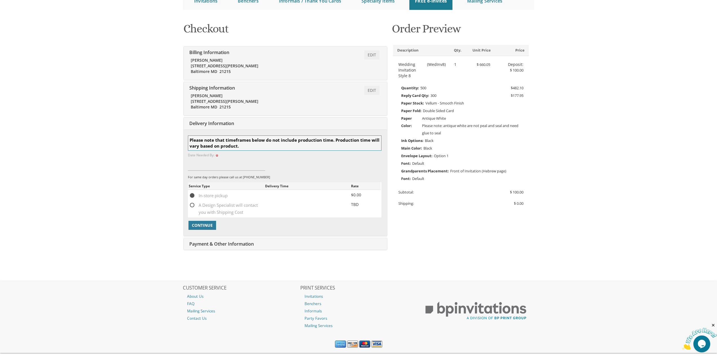
scroll to position [78, 0]
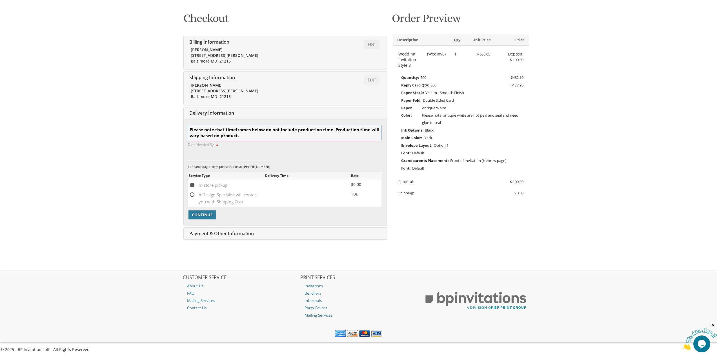
click at [207, 197] on span "A Design Specialist will contact you with Shipping Cost" at bounding box center [227, 194] width 76 height 7
click at [193, 196] on input "A Design Specialist will contact you with Shipping Cost" at bounding box center [191, 195] width 4 height 4
radio input "true"
click at [207, 214] on span "Continue" at bounding box center [202, 215] width 21 height 6
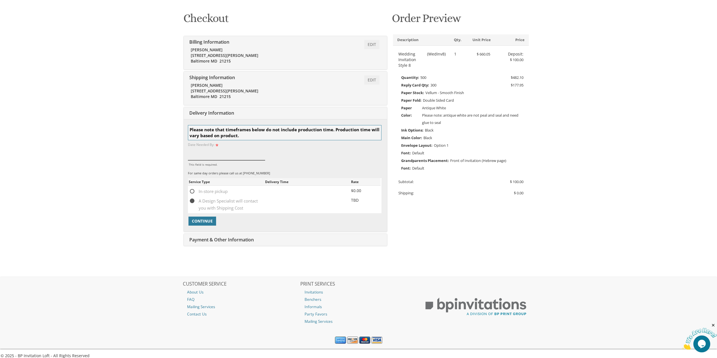
click at [214, 154] on input "This field is required." at bounding box center [227, 153] width 78 height 13
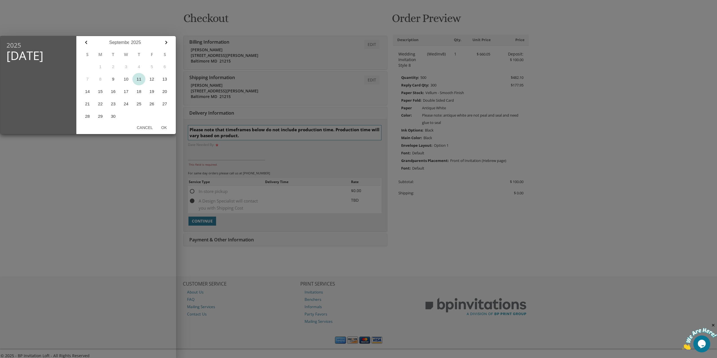
click at [138, 78] on button "11" at bounding box center [138, 79] width 13 height 12
click at [162, 130] on button "Ok" at bounding box center [164, 128] width 14 height 10
type input "Sep 11, 2025"
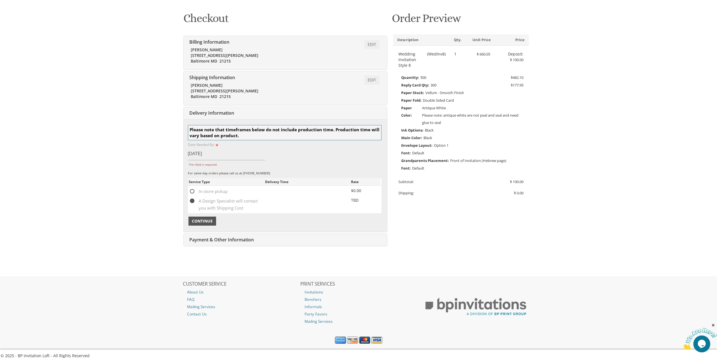
click at [205, 223] on span "Continue" at bounding box center [202, 221] width 21 height 6
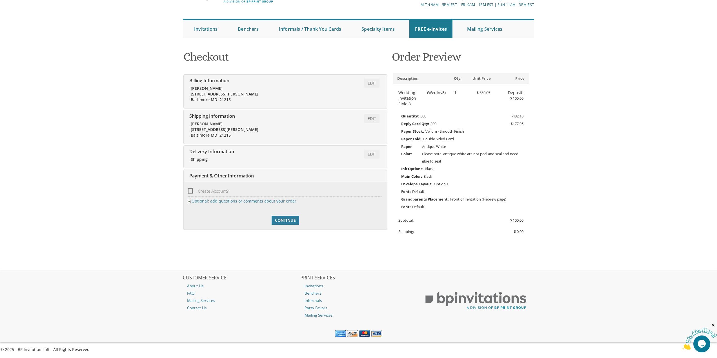
scroll to position [39, 0]
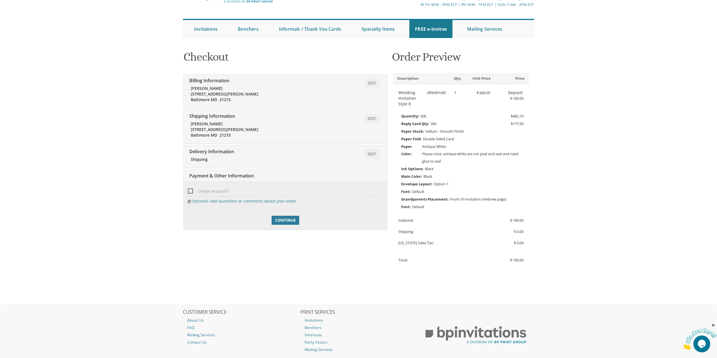
click at [189, 193] on span "Create Account?" at bounding box center [208, 191] width 41 height 7
click at [189, 193] on input "Create Account?" at bounding box center [190, 191] width 4 height 4
checkbox input "true"
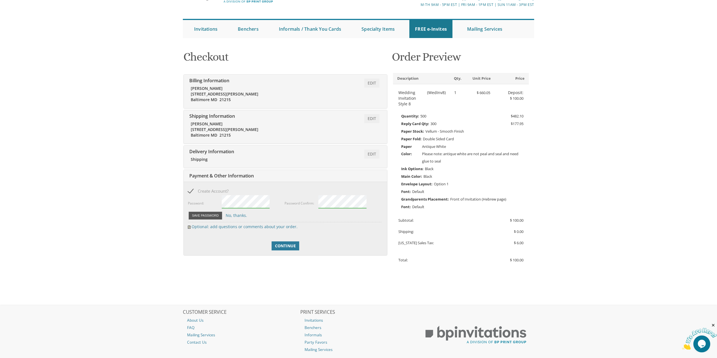
click at [199, 215] on button "Save Password" at bounding box center [206, 216] width 34 height 8
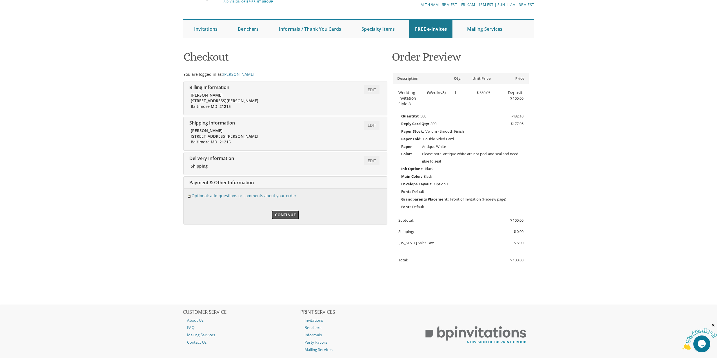
click at [279, 215] on span "Continue" at bounding box center [285, 215] width 21 height 6
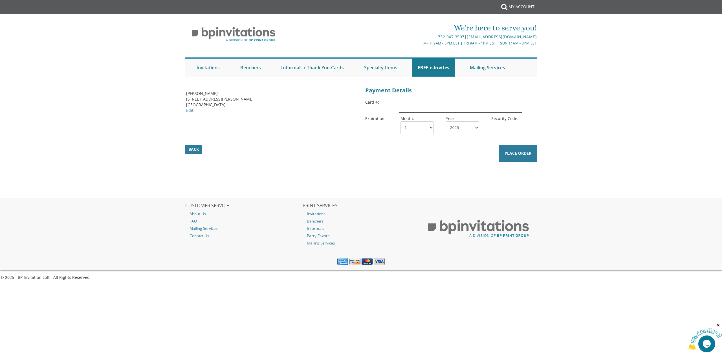
click at [425, 105] on input "text" at bounding box center [460, 106] width 123 height 13
type input "[CREDIT_CARD_NUMBER]"
click at [413, 130] on select "1 2 3 4 5 6 7 8 9 10 11 12" at bounding box center [416, 127] width 33 height 13
select select "06"
click at [400, 121] on select "1 2 3 4 5 6 7 8 9 10 11 12" at bounding box center [416, 127] width 33 height 13
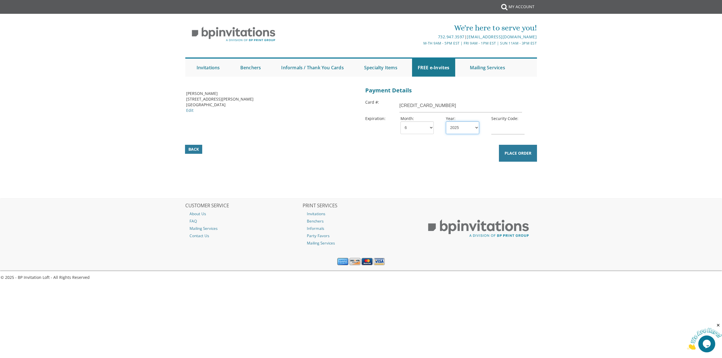
click at [467, 127] on select "2025 2026 2027 2028 2029 2030 2031 2032 2033 2034 2035" at bounding box center [462, 127] width 33 height 13
select select "28"
click at [446, 121] on select "2025 2026 2027 2028 2029 2030 2031 2032 2033 2034 2035" at bounding box center [462, 127] width 33 height 13
click at [503, 133] on input "text" at bounding box center [507, 127] width 33 height 13
type input "076"
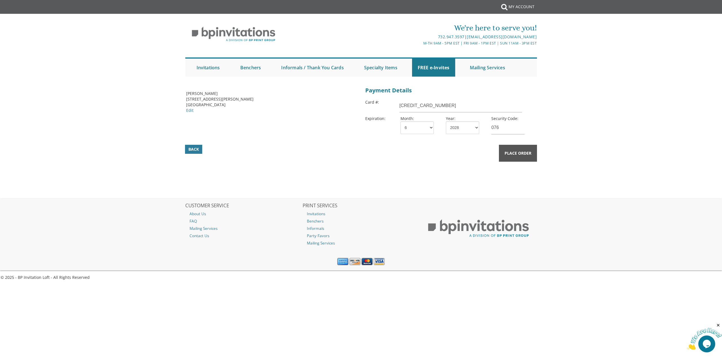
click at [518, 150] on button "Place Order" at bounding box center [518, 153] width 38 height 17
